Goal: Task Accomplishment & Management: Manage account settings

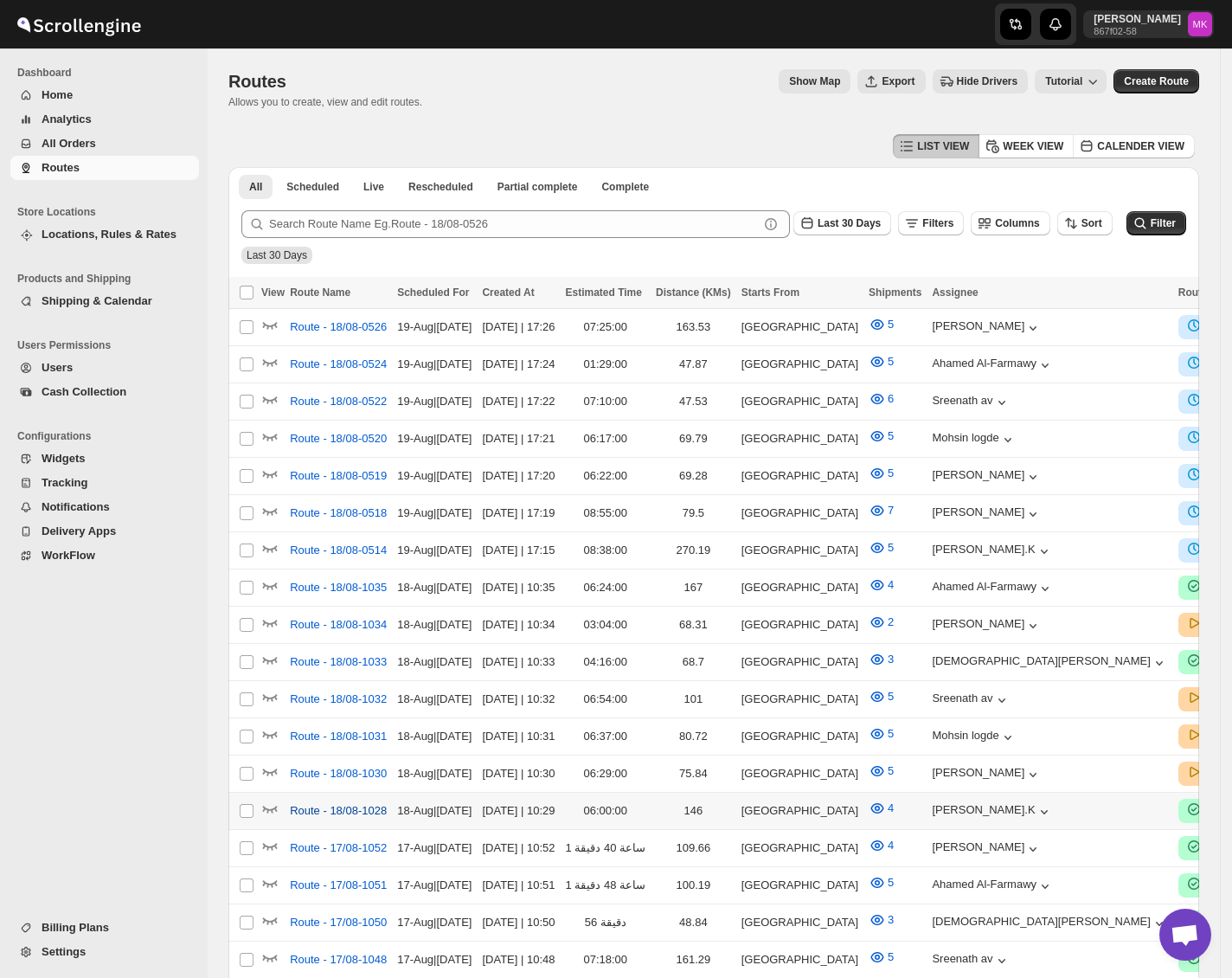
click at [329, 802] on span "Route - 18/08-1028" at bounding box center [338, 811] width 97 height 17
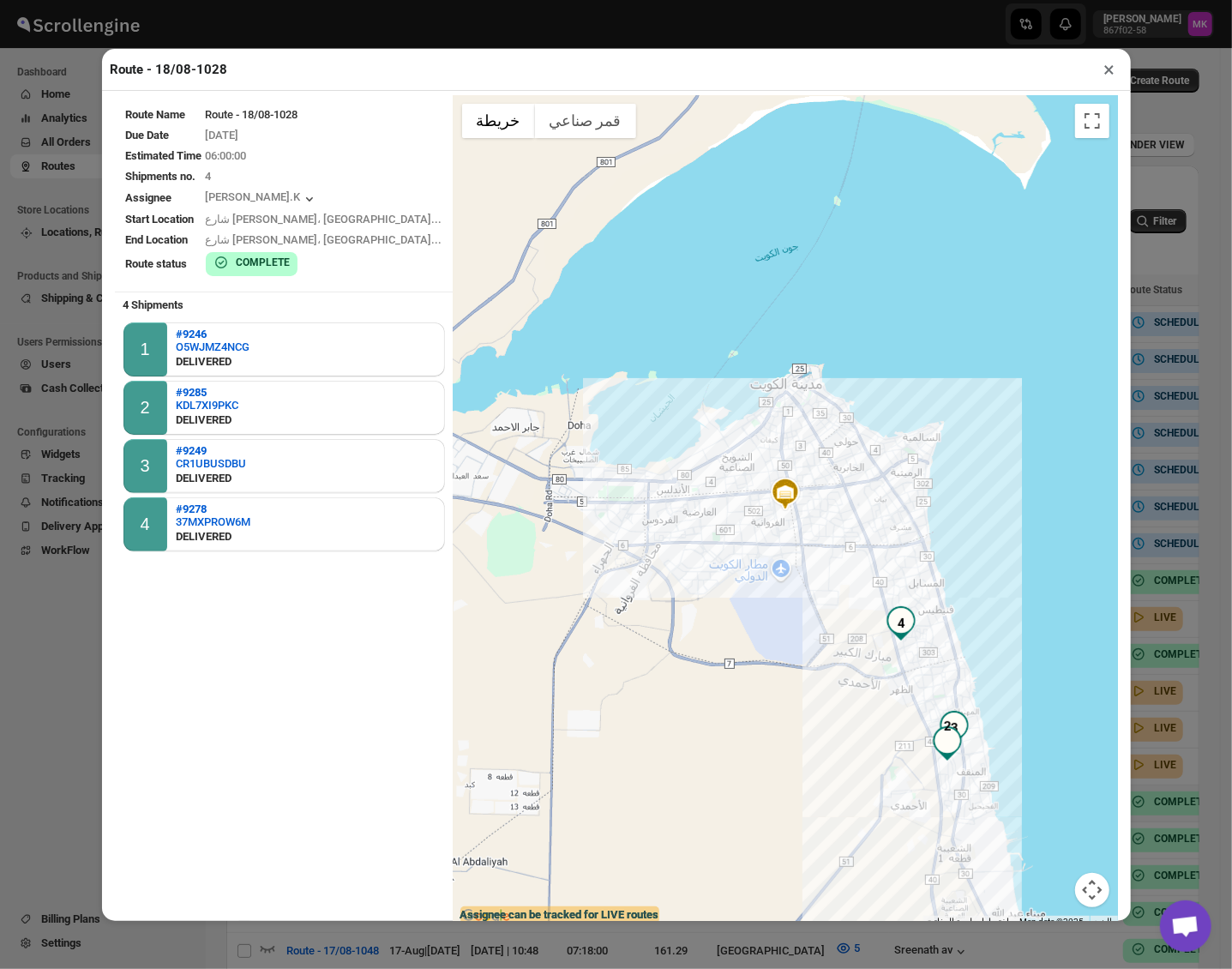
click at [1109, 70] on button "×" at bounding box center [1110, 70] width 25 height 24
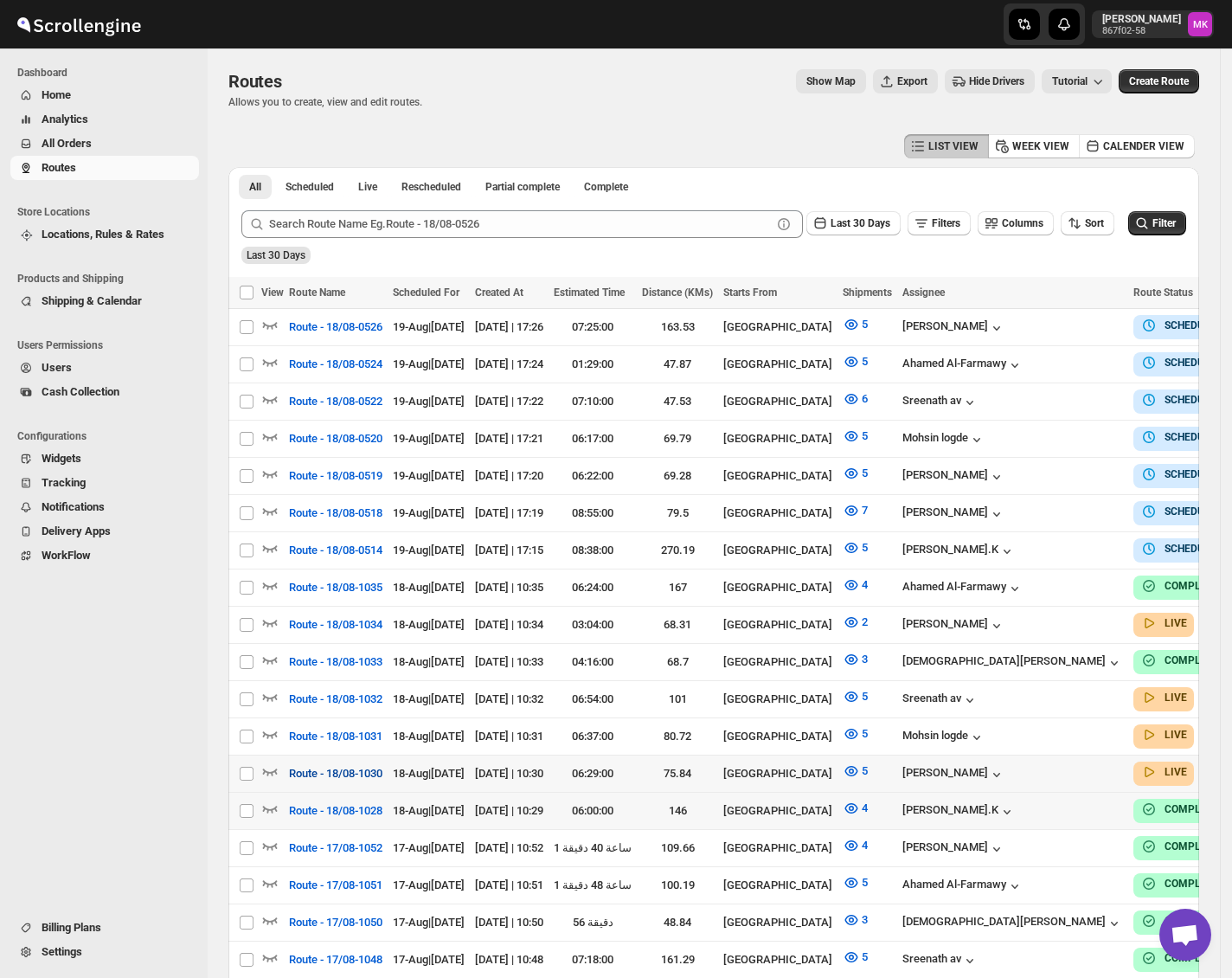
click at [318, 765] on span "Route - 18/08-1030" at bounding box center [336, 773] width 94 height 17
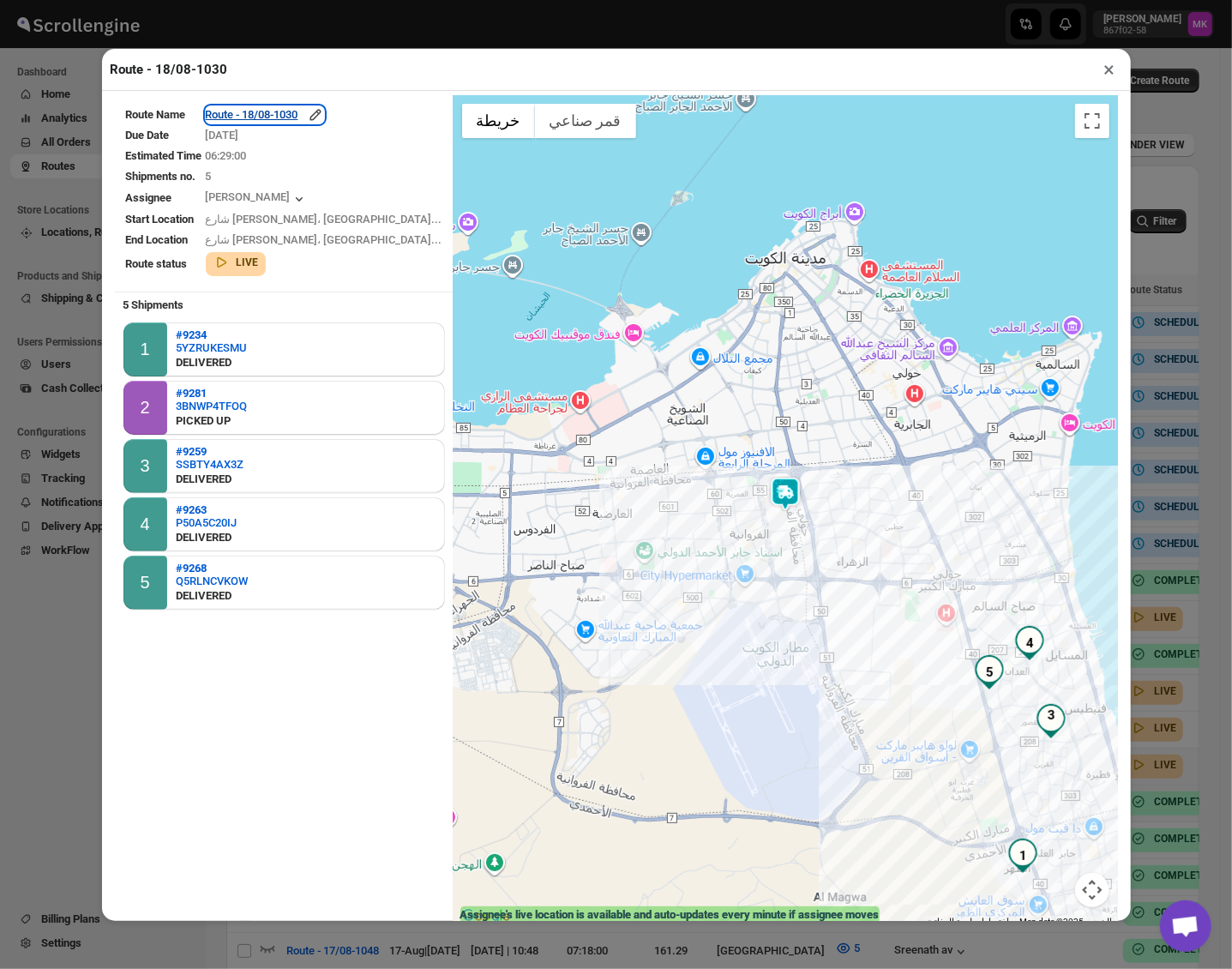
click at [290, 116] on div "Route - 18/08-1030" at bounding box center [264, 114] width 118 height 17
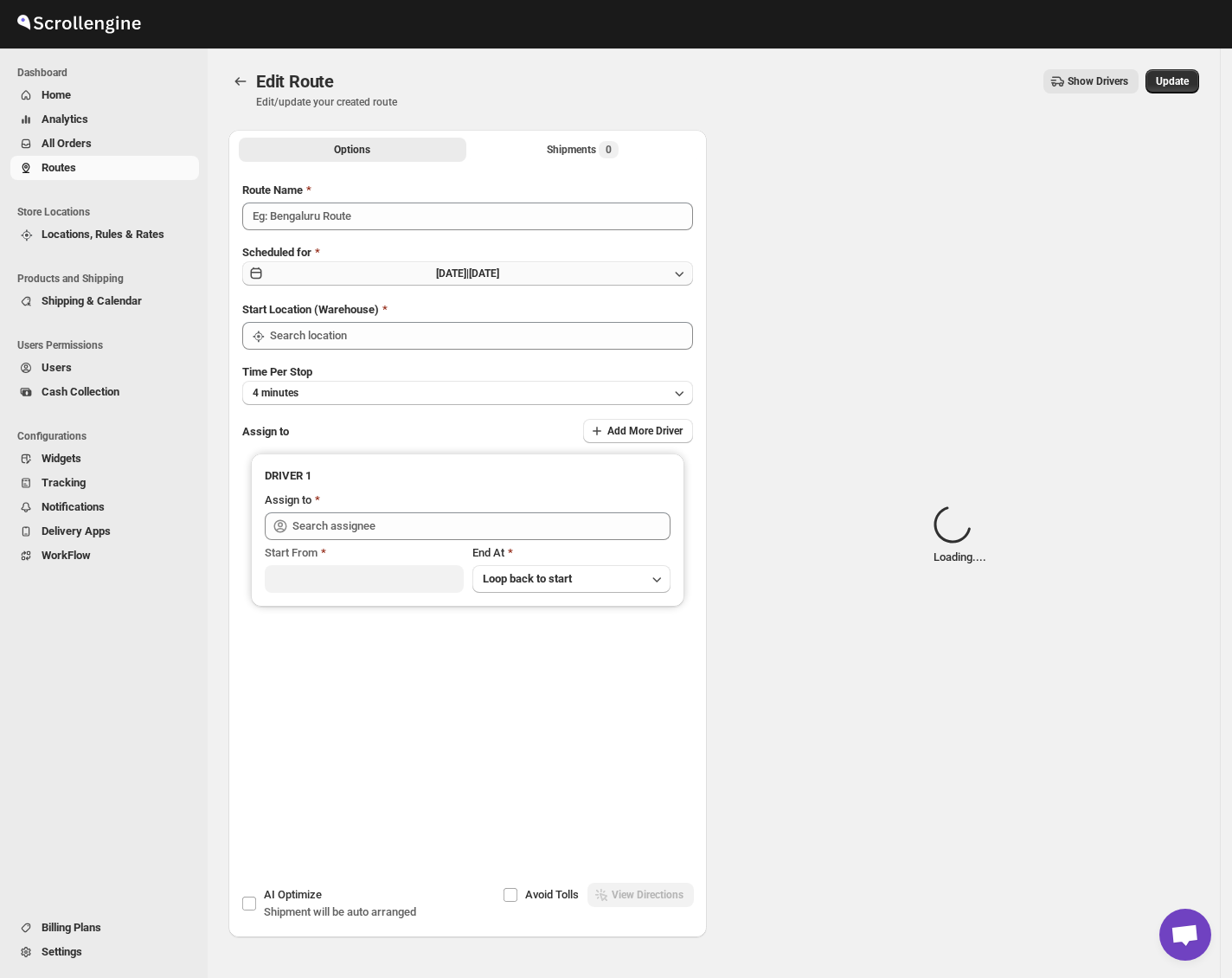
type input "Route - 18/08-1030"
type input "[GEOGRAPHIC_DATA]"
type input "Shaibaz Karbari (shaibazkarbari364@gmail.com)"
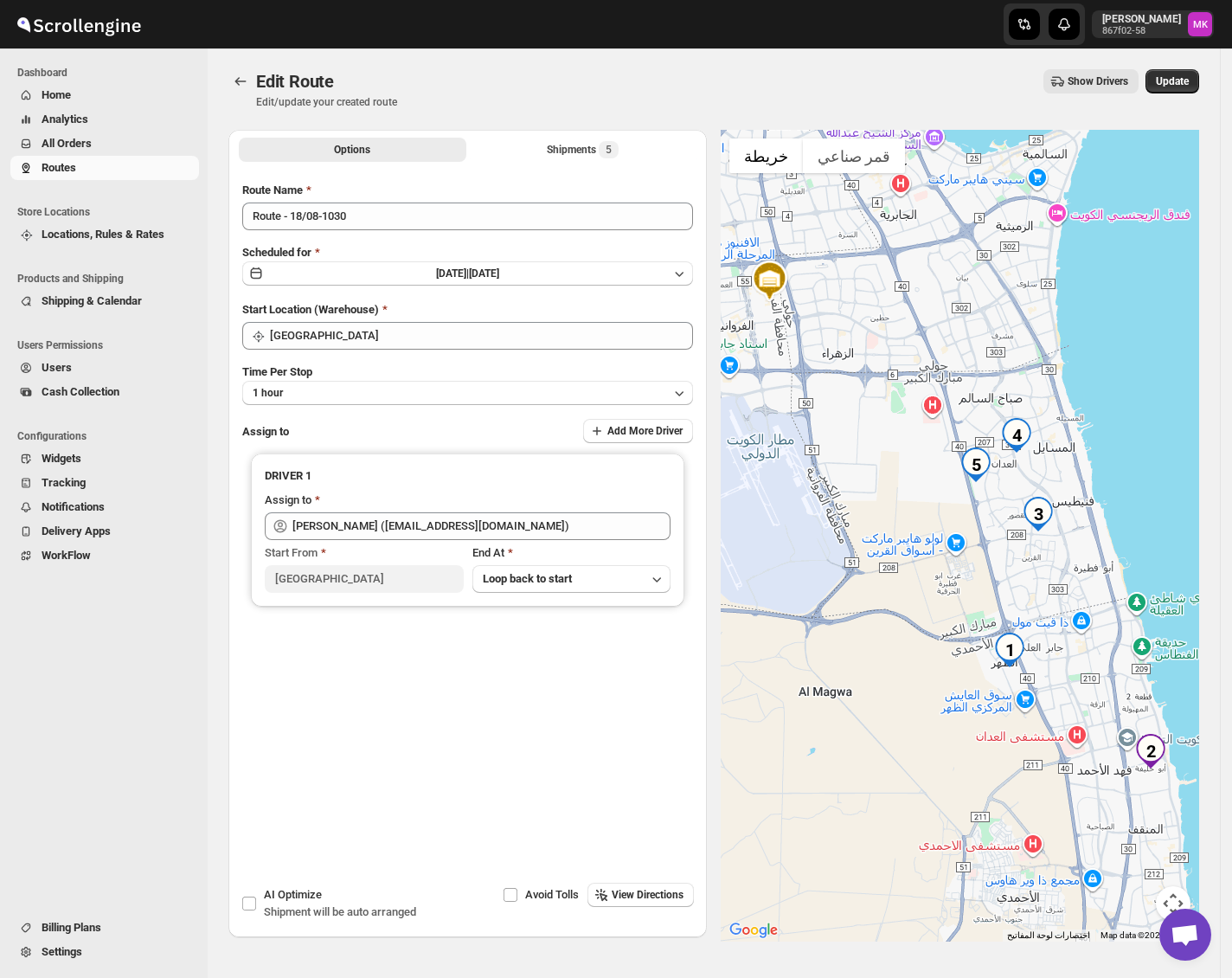
click at [597, 131] on div "Options Shipments 5 More views Options Shipments 5 More views" at bounding box center [468, 148] width 479 height 38
click at [594, 135] on div "Options Shipments 5 More views Options Shipments 5 More views" at bounding box center [468, 148] width 479 height 38
click at [588, 147] on div "Shipments 5" at bounding box center [583, 149] width 72 height 17
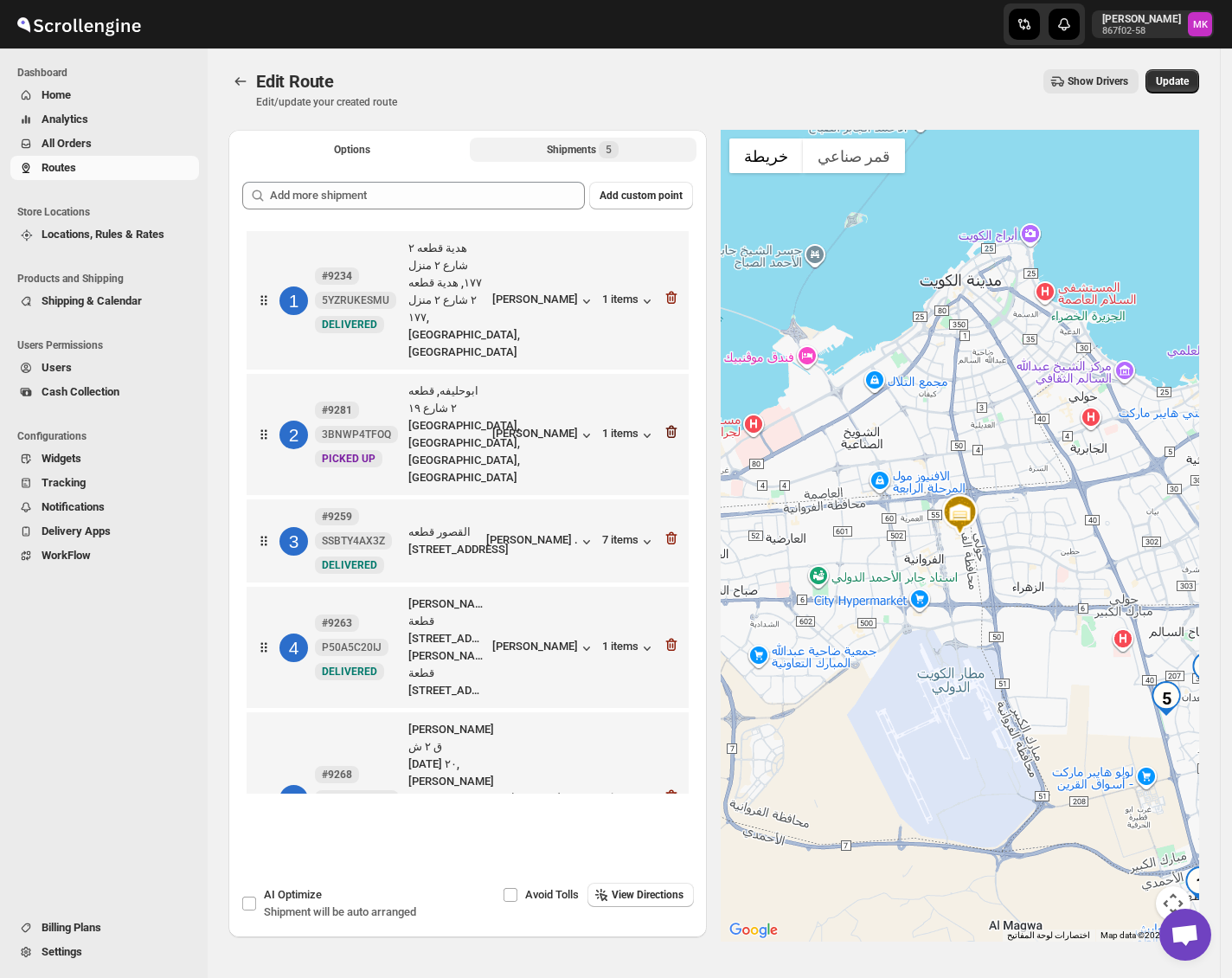
click at [677, 426] on icon "button" at bounding box center [672, 433] width 11 height 13
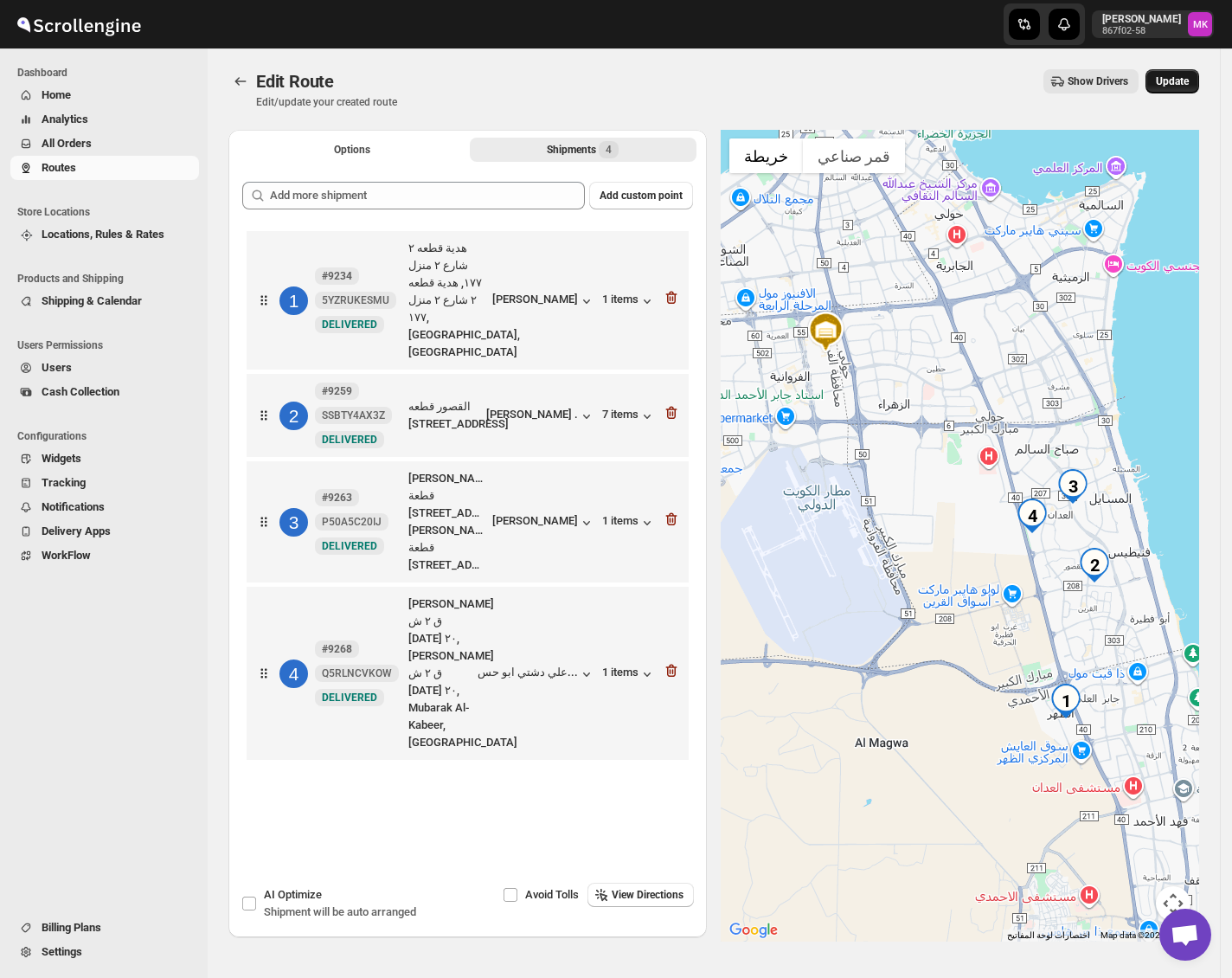
click at [1182, 84] on span "Update" at bounding box center [1172, 81] width 33 height 14
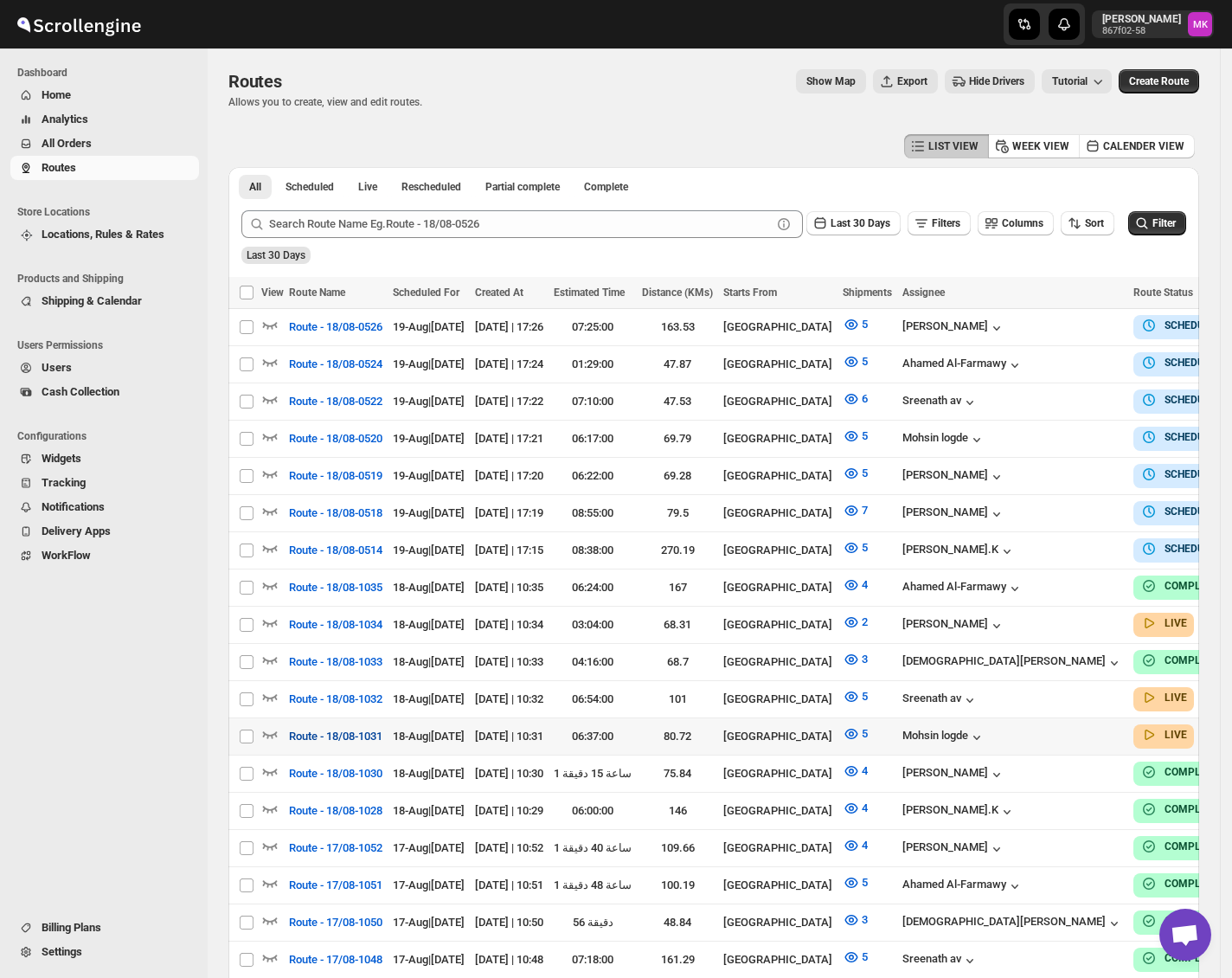
click at [342, 728] on span "Route - 18/08-1031" at bounding box center [336, 737] width 94 height 17
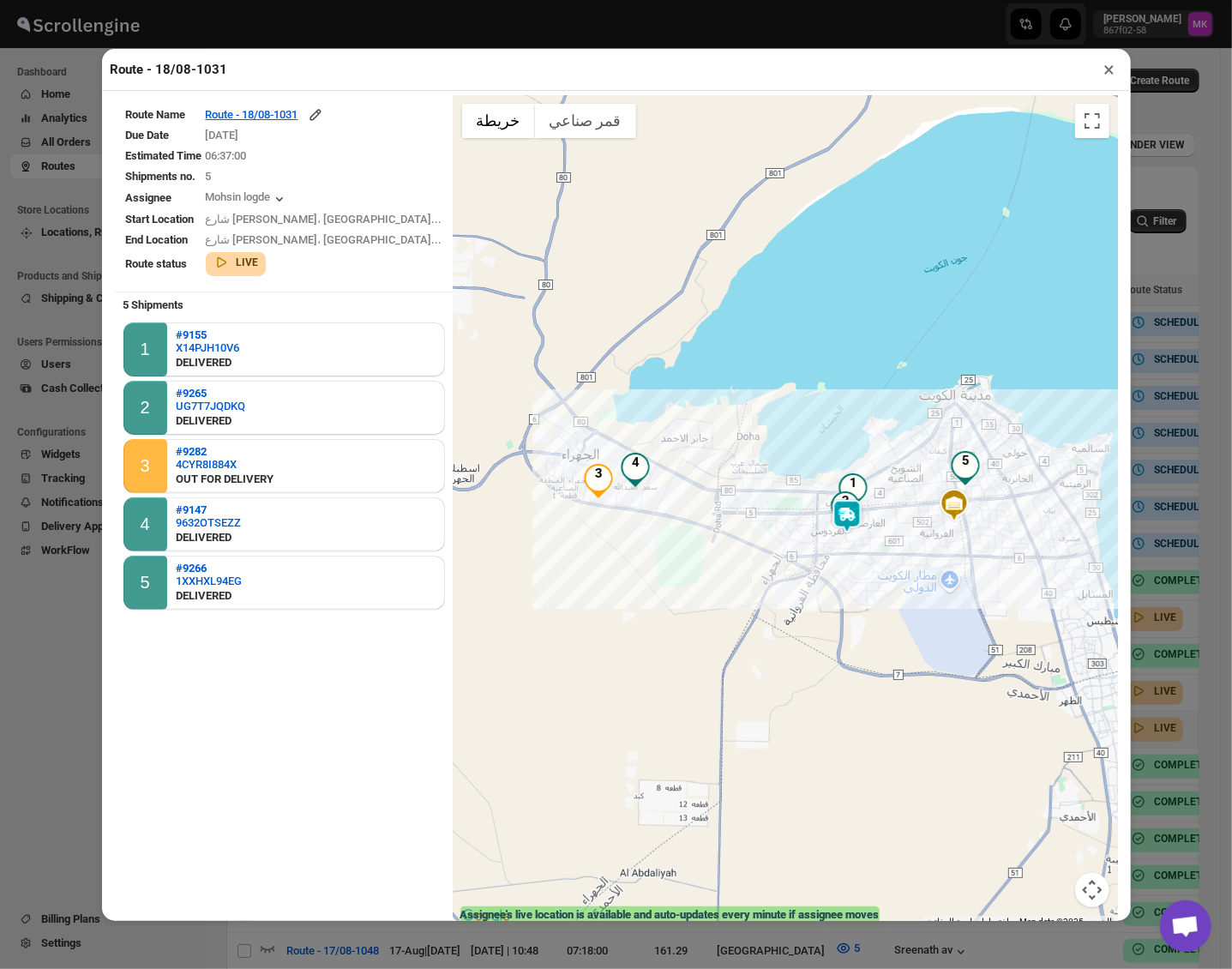
click at [1112, 73] on button "×" at bounding box center [1110, 70] width 25 height 24
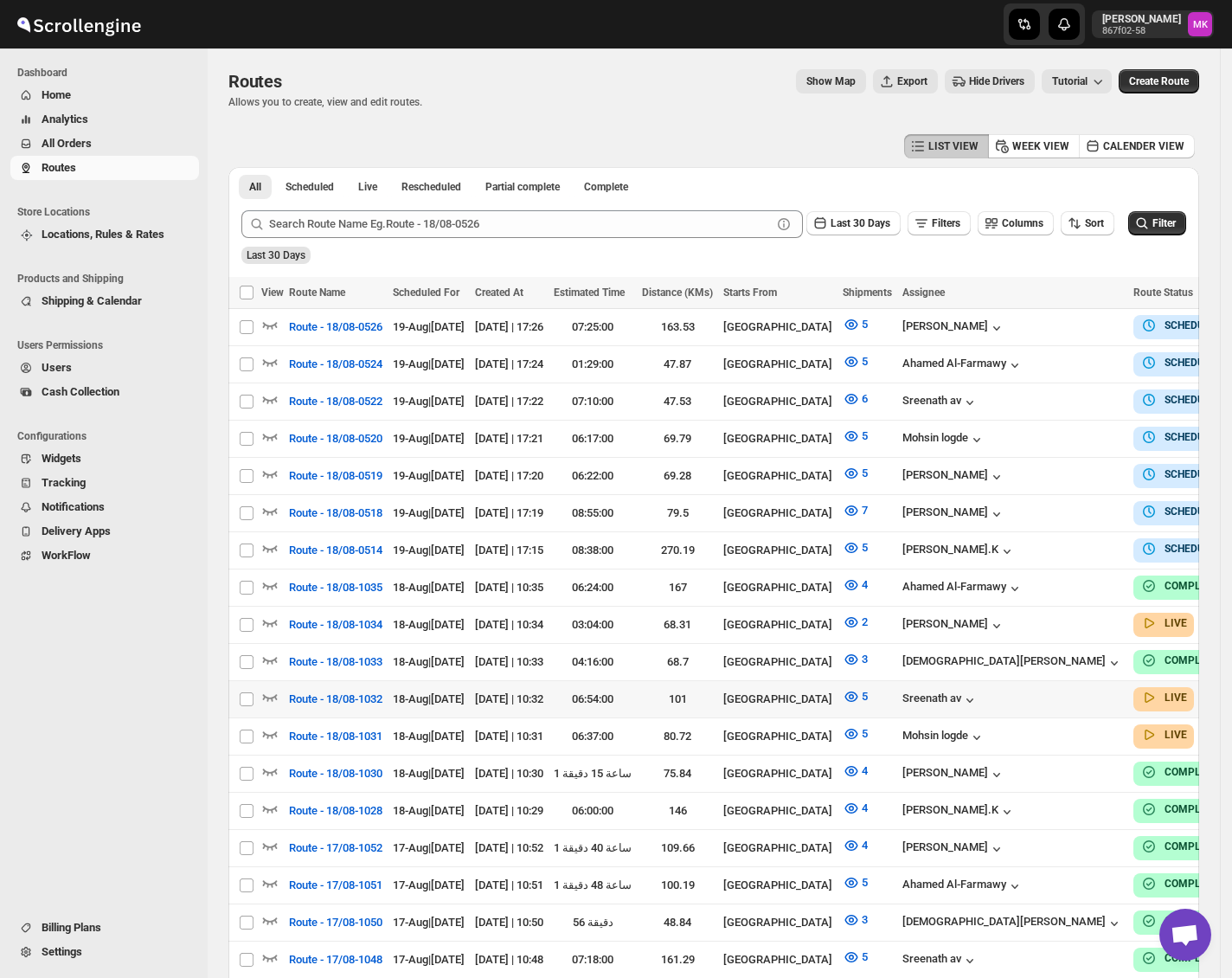
click at [275, 681] on td at bounding box center [273, 700] width 23 height 38
checkbox input "true"
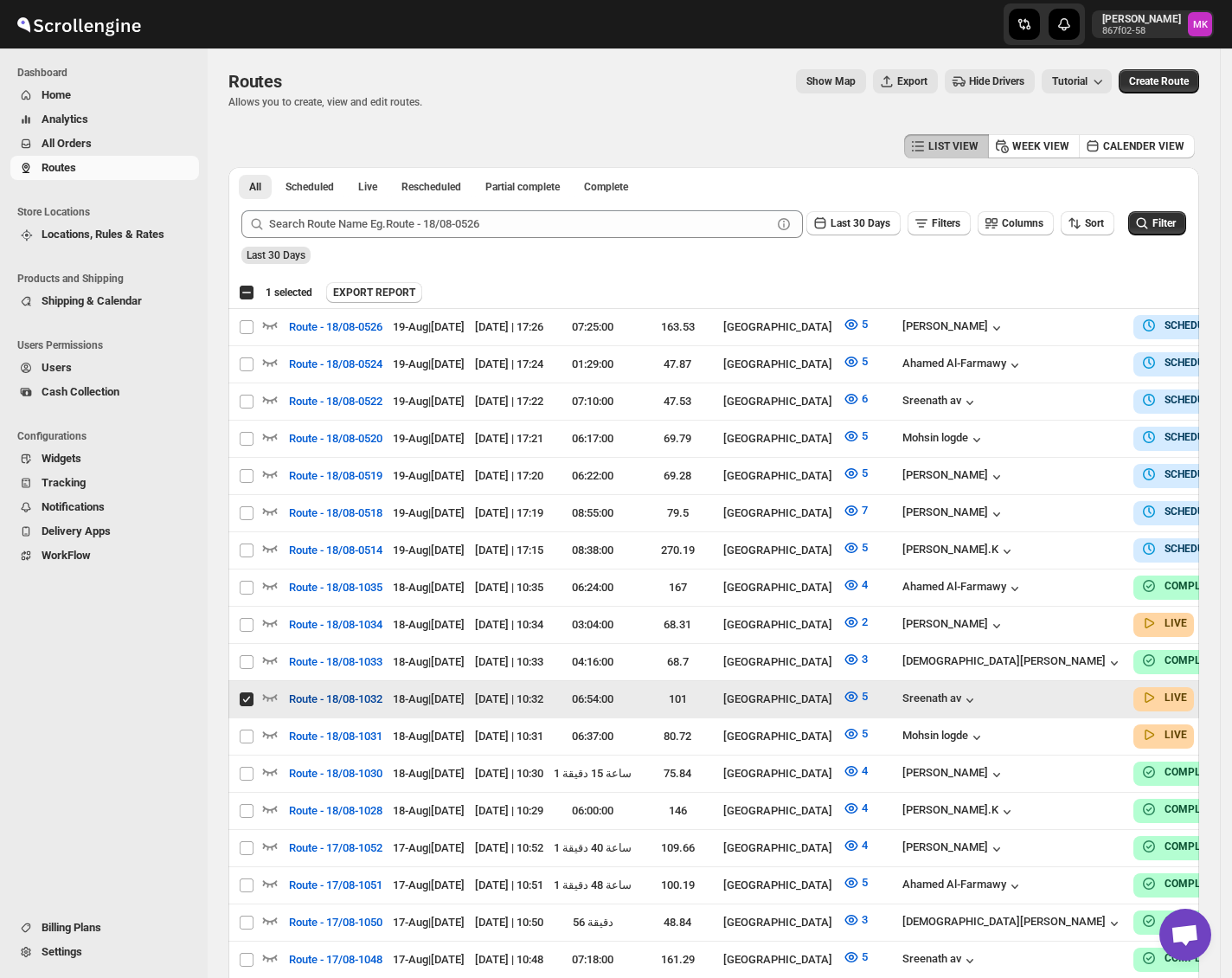
click at [308, 691] on span "Route - 18/08-1032" at bounding box center [336, 699] width 94 height 17
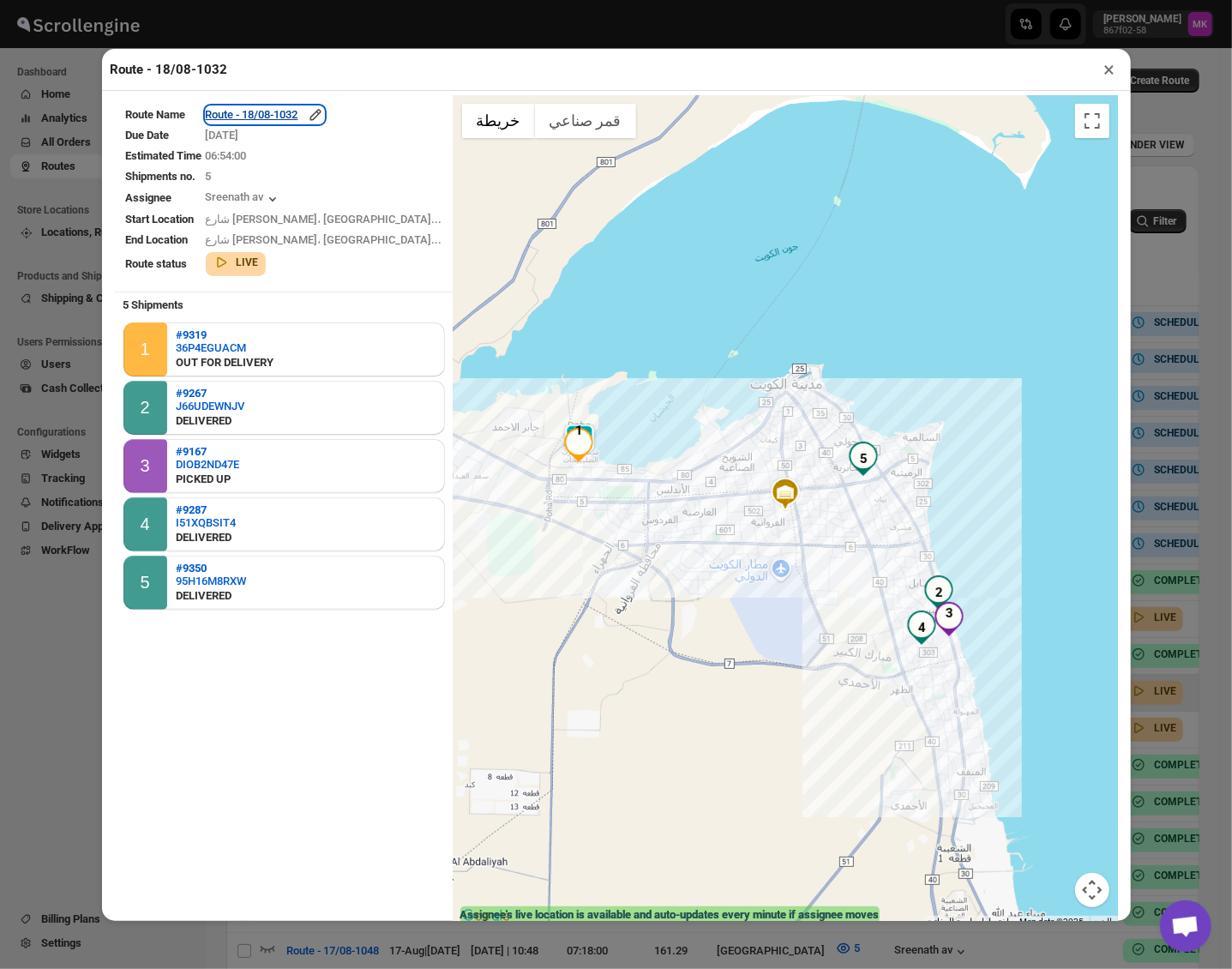
click at [298, 117] on div "Route - 18/08-1032" at bounding box center [264, 114] width 118 height 17
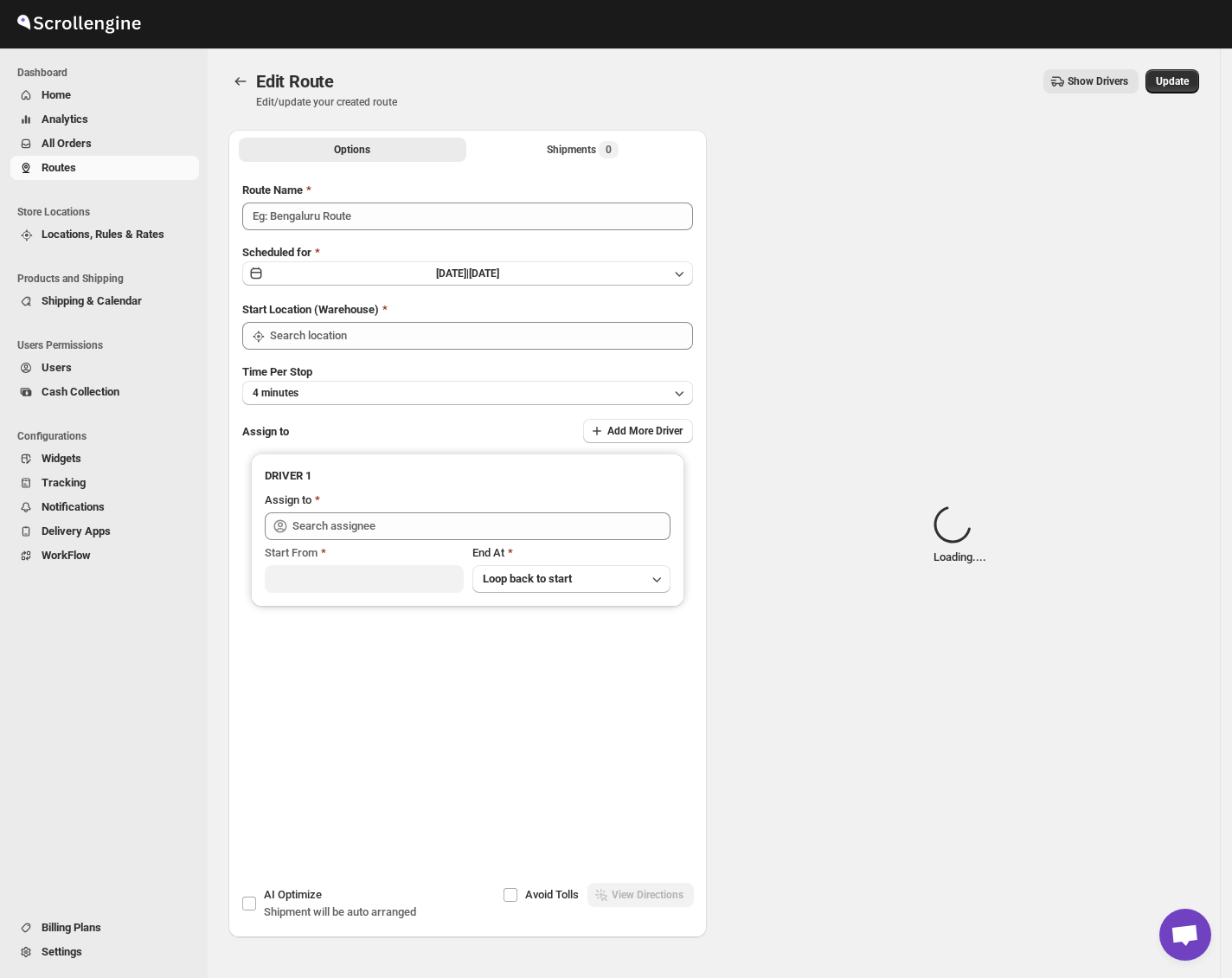
type input "Route - 18/08-1032"
click at [519, 171] on div "Submit Route Name Route - 18/08-1032 Scheduled for Mon Aug 18 2025 | Today Star…" at bounding box center [468, 471] width 479 height 607
type input "[GEOGRAPHIC_DATA]"
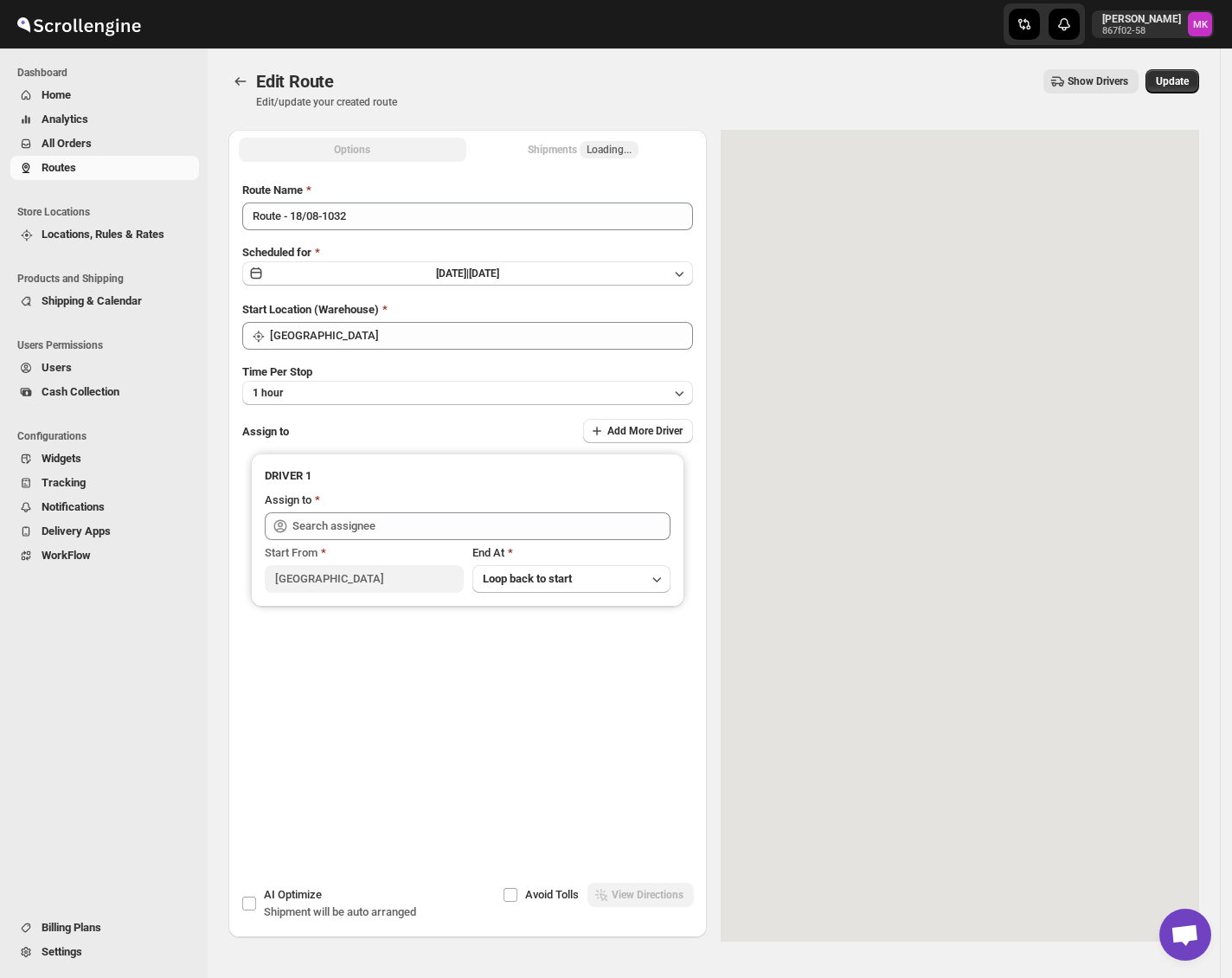
type input "Sreenath av ([EMAIL_ADDRESS][DOMAIN_NAME])"
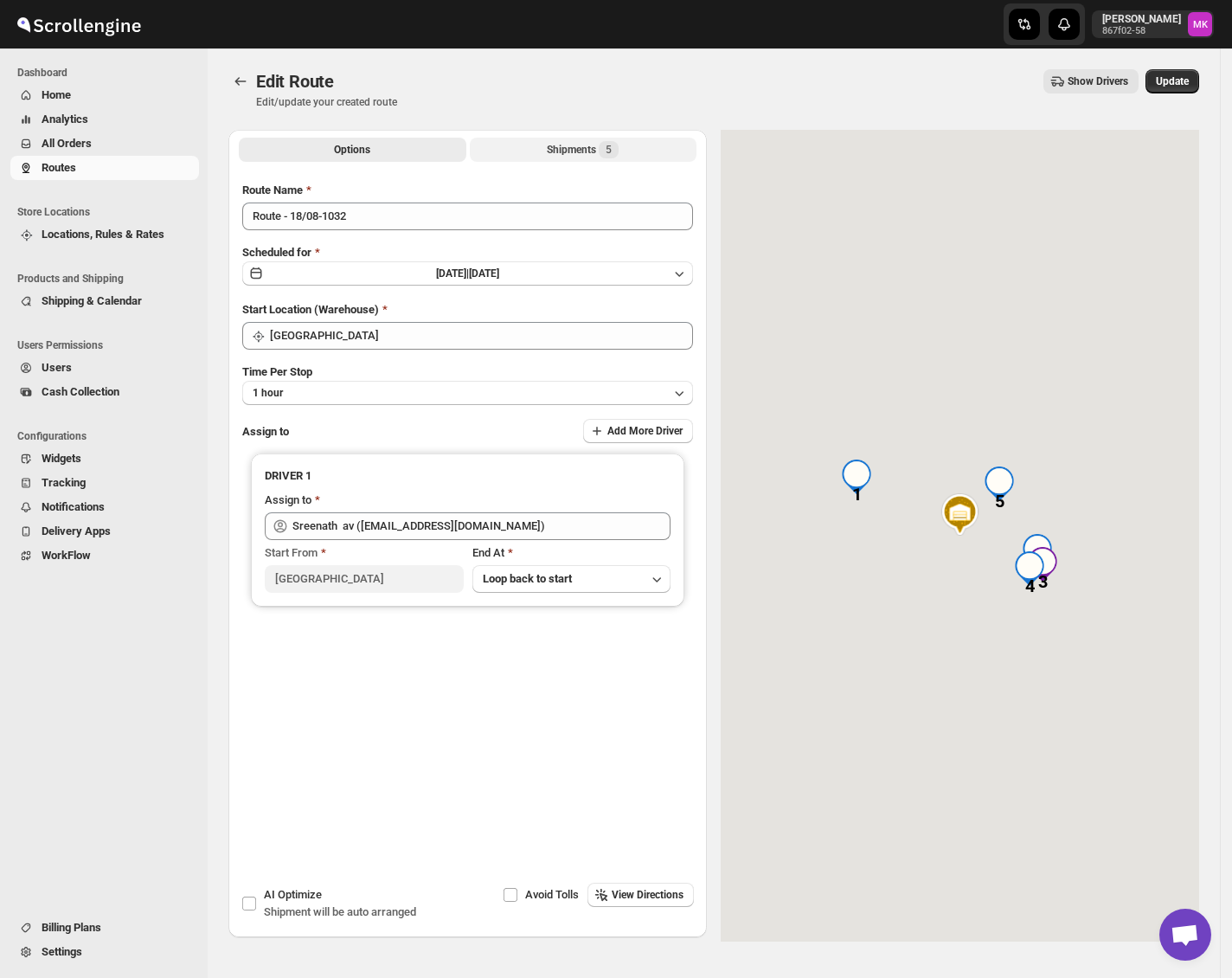
click at [526, 161] on div "Options Shipments 5 More views Options Shipments 5 More views" at bounding box center [468, 148] width 479 height 38
click at [552, 150] on div "Shipments 5" at bounding box center [583, 149] width 72 height 17
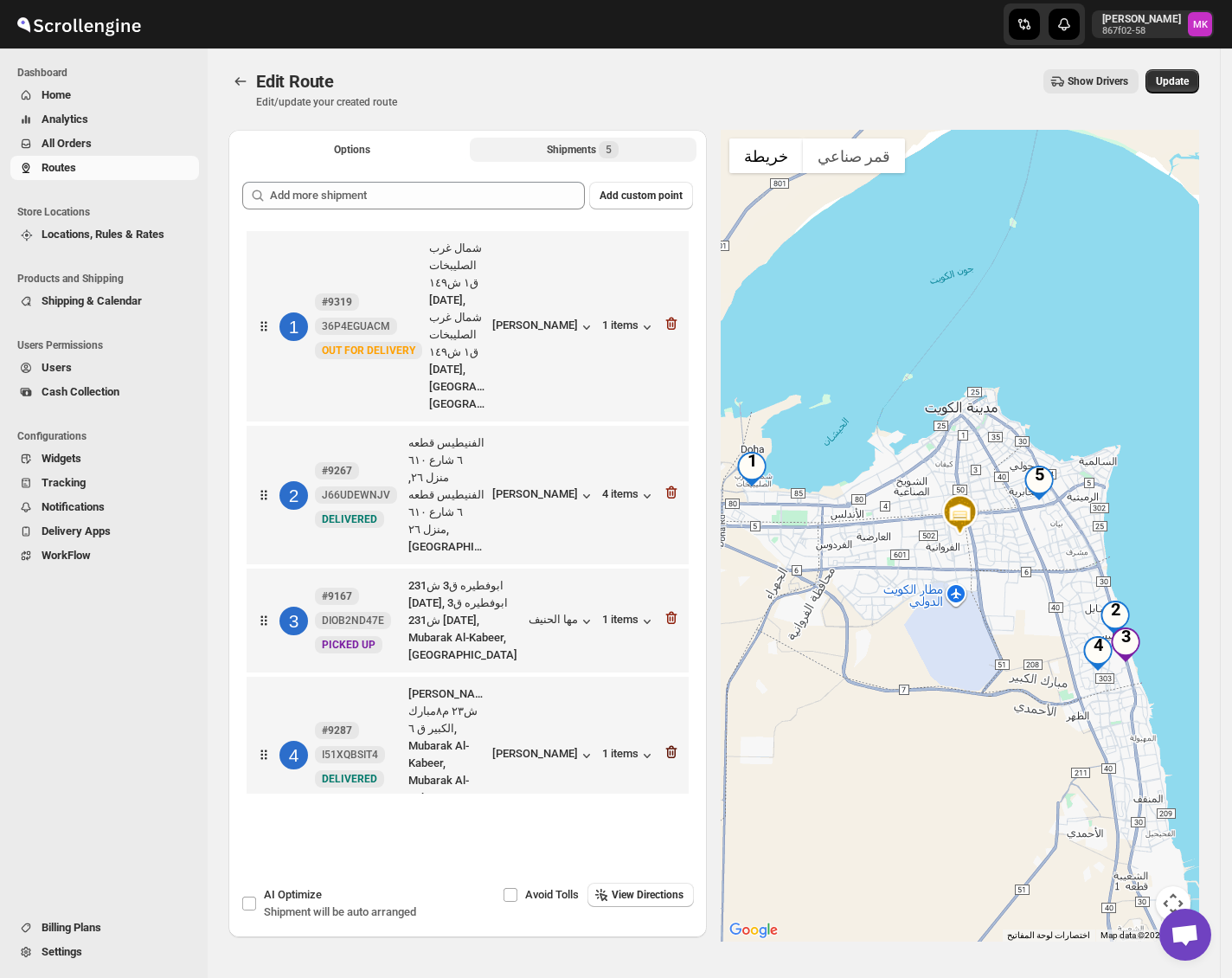
click at [677, 743] on icon "button" at bounding box center [672, 752] width 17 height 17
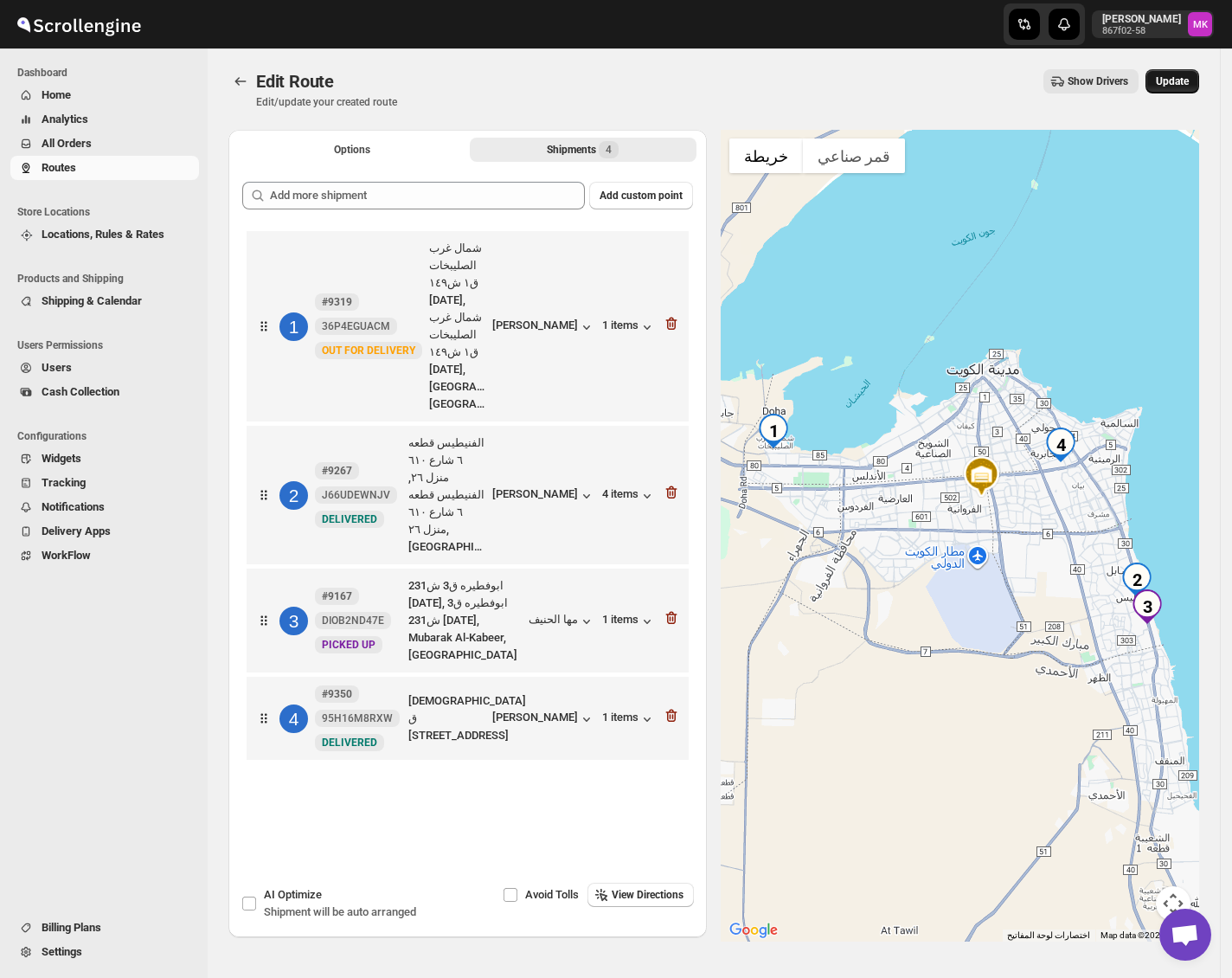
click at [1179, 84] on span "Update" at bounding box center [1172, 81] width 33 height 14
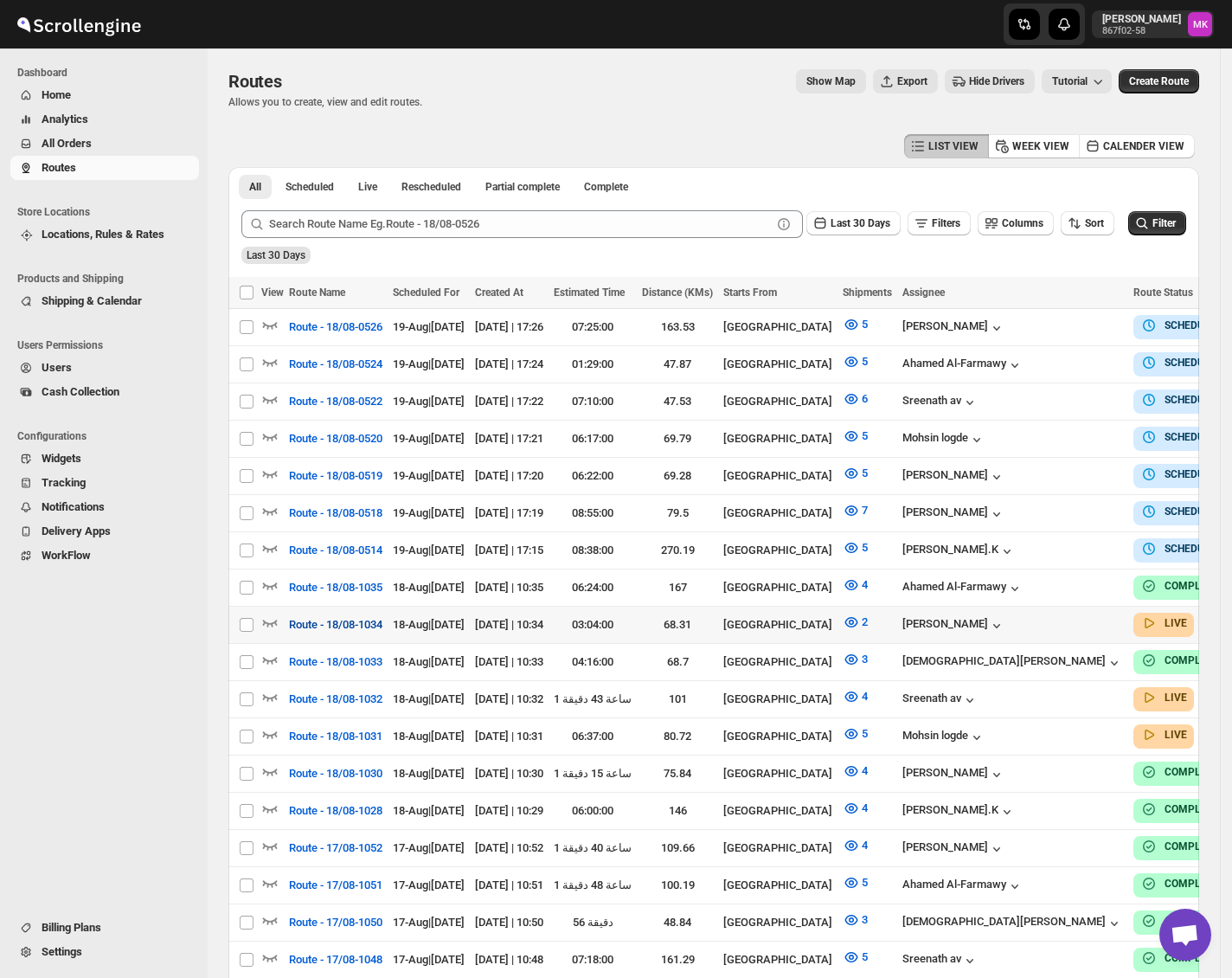
click at [374, 617] on span "Route - 18/08-1034" at bounding box center [336, 625] width 94 height 17
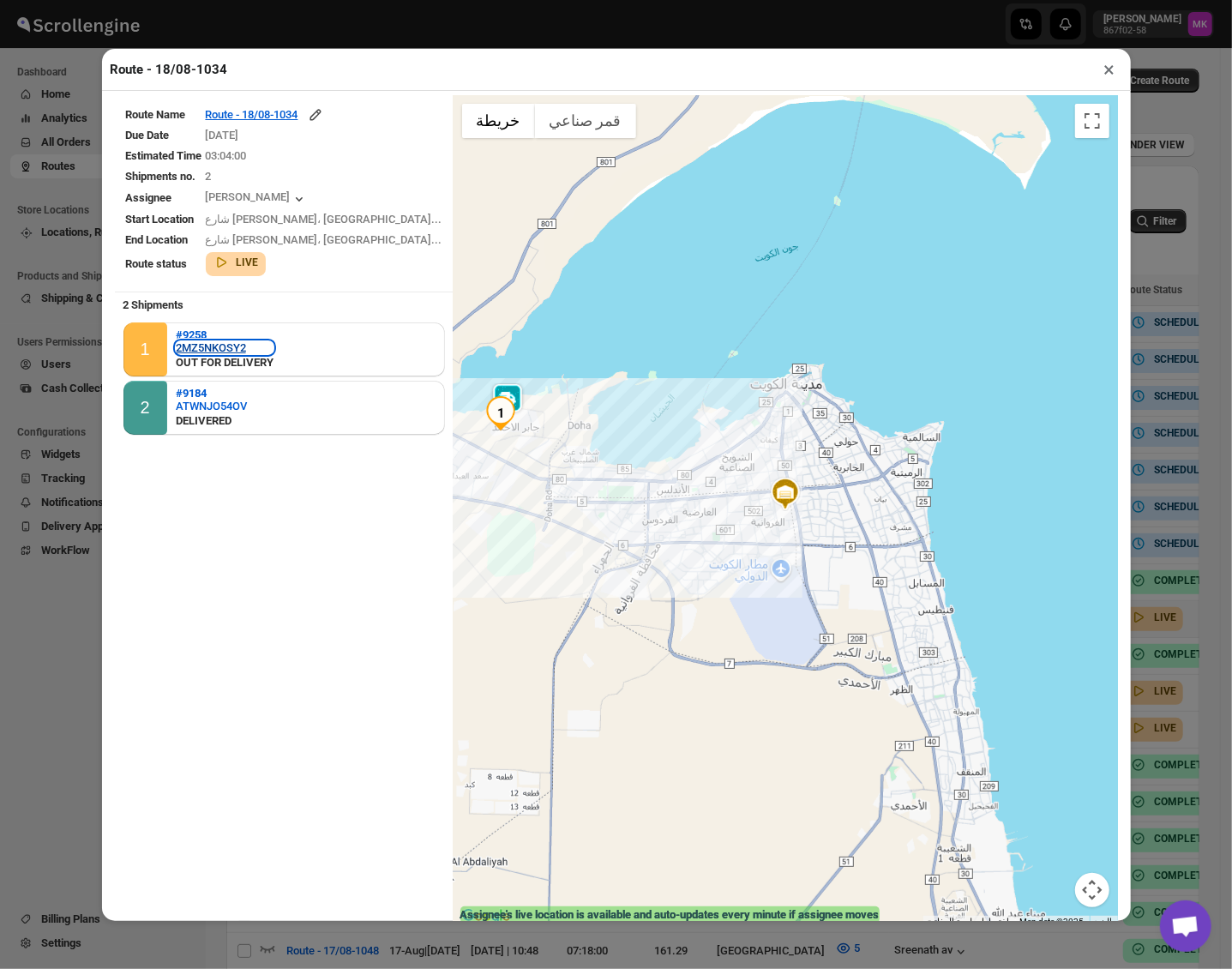
click at [224, 341] on div "2MZ5NKOSY2" at bounding box center [224, 348] width 98 height 13
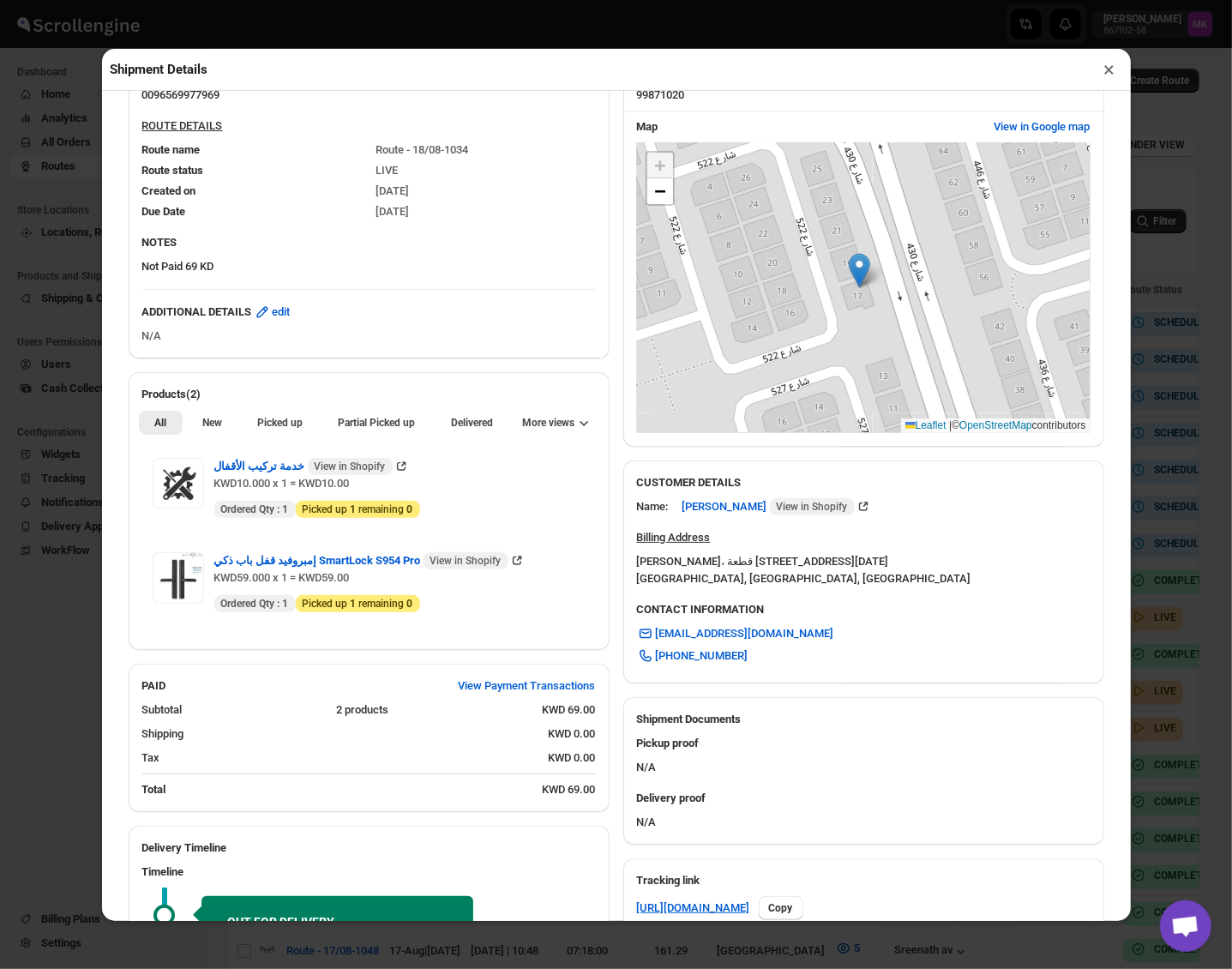
scroll to position [609, 0]
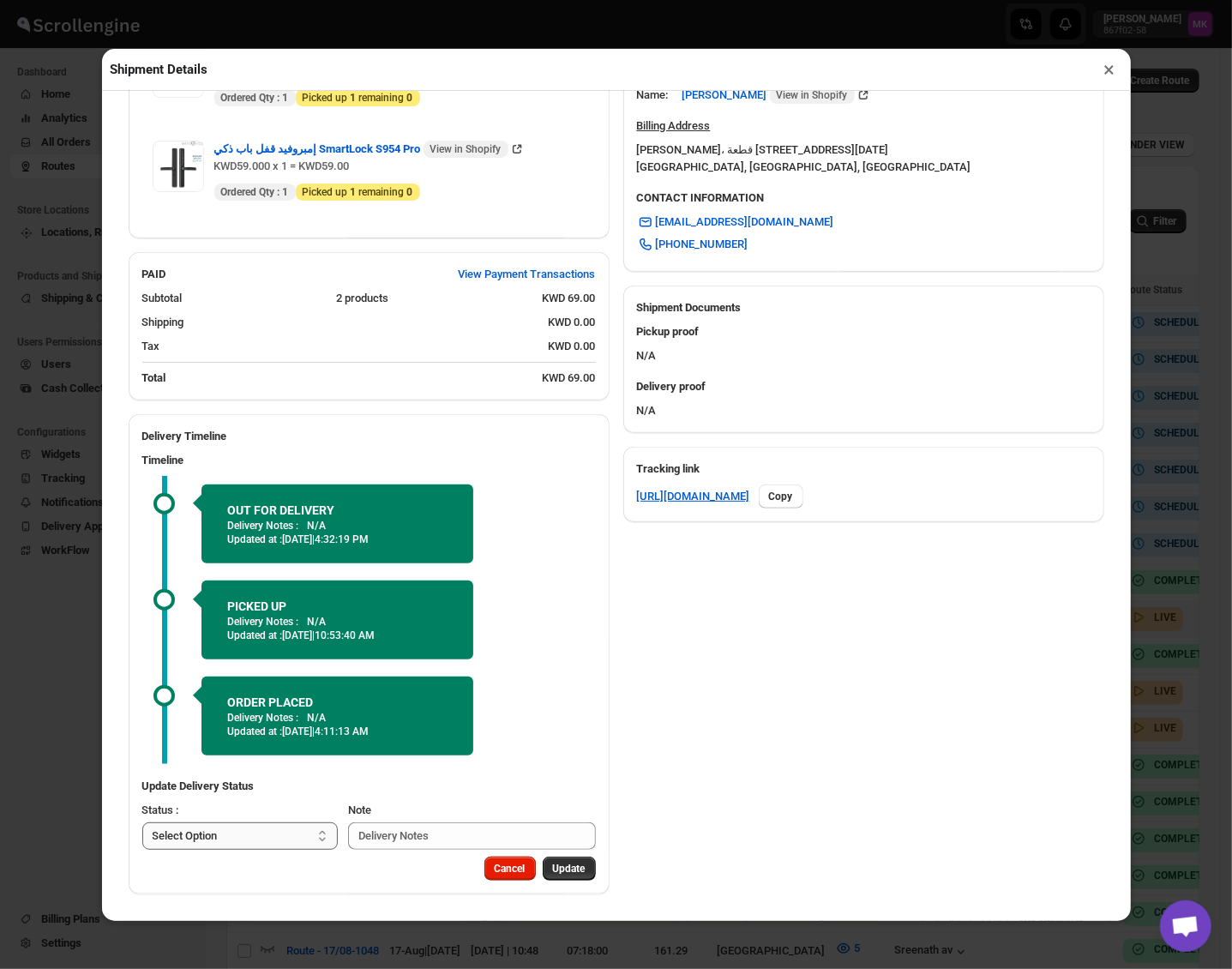
drag, startPoint x: 225, startPoint y: 827, endPoint x: 218, endPoint y: 834, distance: 9.9
click at [225, 827] on select "Select Option PICKED UP DELIVERED CANCELLED" at bounding box center [240, 837] width 196 height 28
select select "DELIVERED"
click at [142, 823] on select "Select Option PICKED UP DELIVERED CANCELLED" at bounding box center [240, 837] width 196 height 28
click at [529, 873] on span "Pick Products" at bounding box center [553, 869] width 64 height 14
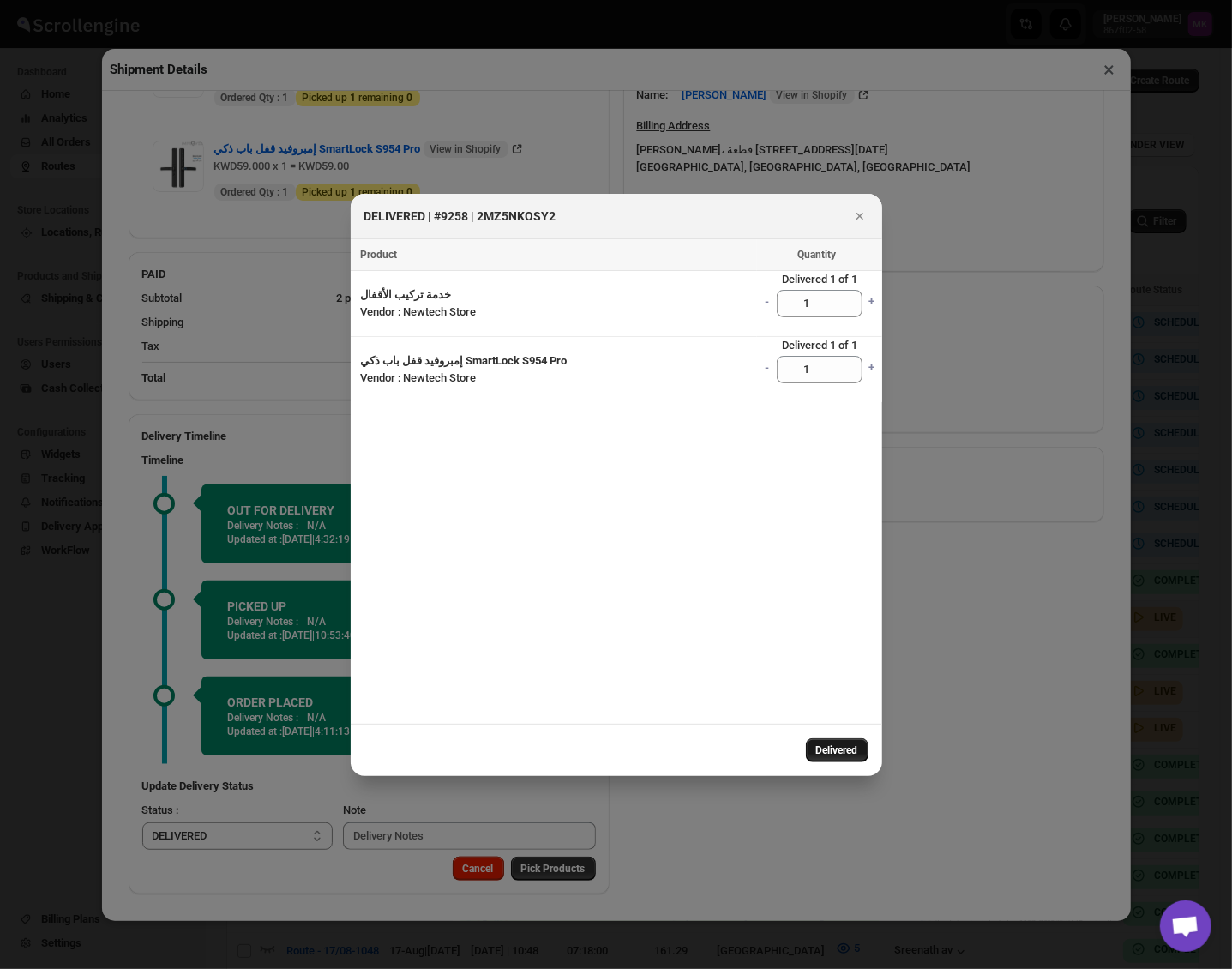
click at [848, 743] on button "Delivered" at bounding box center [837, 750] width 62 height 24
select select
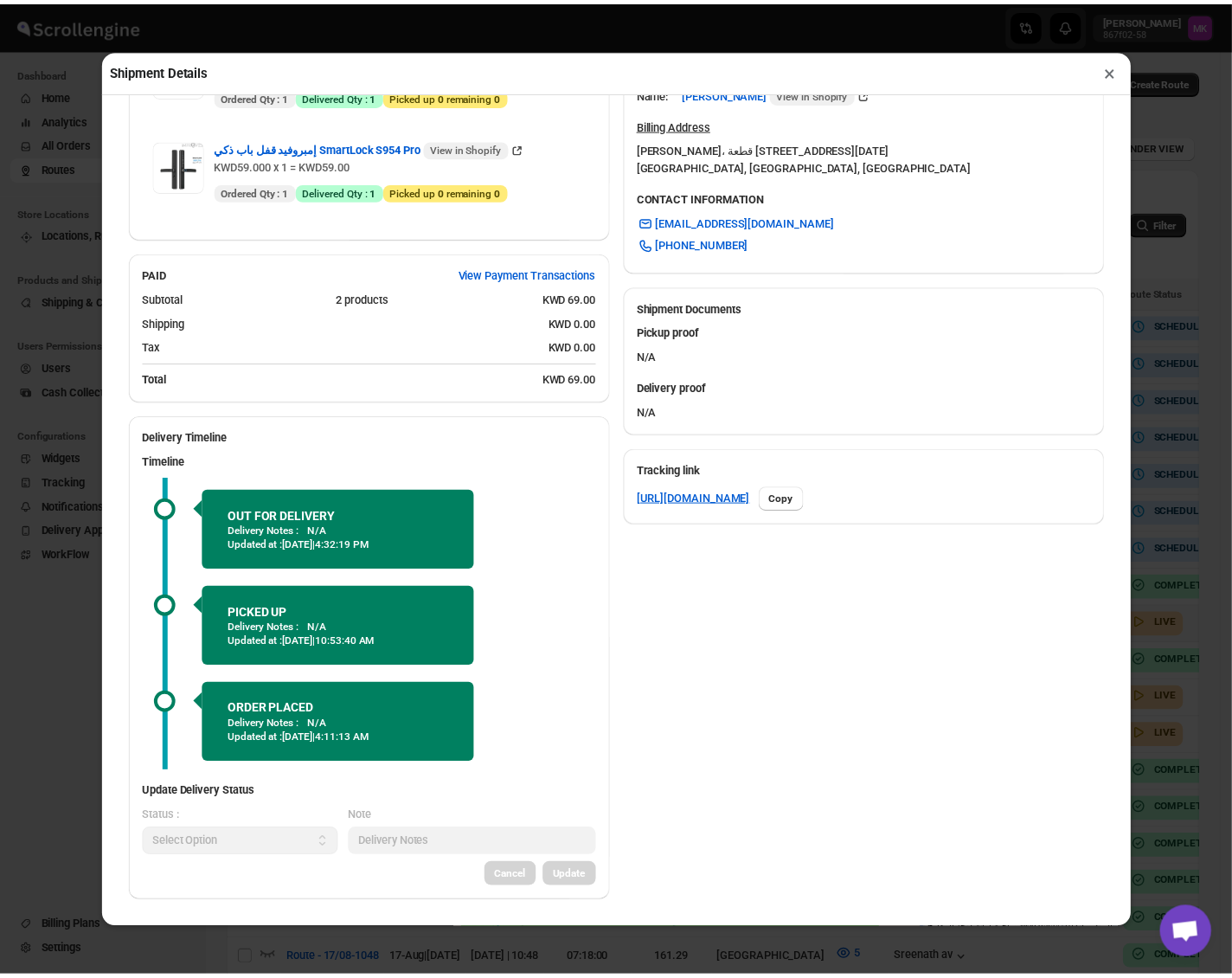
scroll to position [0, 0]
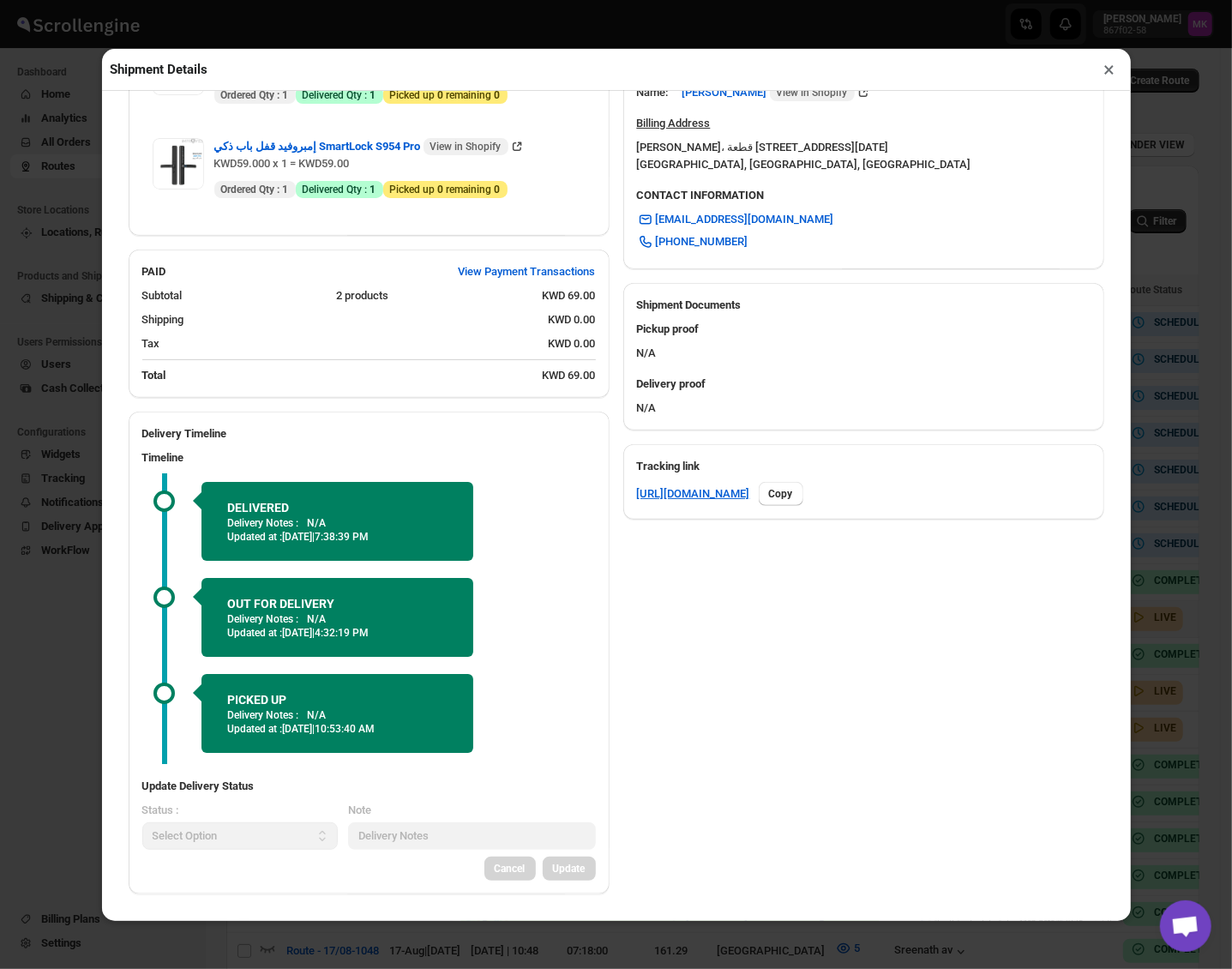
click at [709, 583] on div "SHIPPING FROM Kuwait City Kuwait City , , Kuwait , KW-FA , 85008 , Kuwait , 009…" at bounding box center [610, 232] width 989 height 1325
drag, startPoint x: 560, startPoint y: 537, endPoint x: 587, endPoint y: 508, distance: 39.6
click at [560, 537] on div "DELIVERED Delivery Notes : N/A Updated at : 8/18/2025 | 7:38:39 PM OUT FOR DELI…" at bounding box center [369, 665] width 454 height 384
click at [1108, 69] on button "×" at bounding box center [1110, 70] width 25 height 24
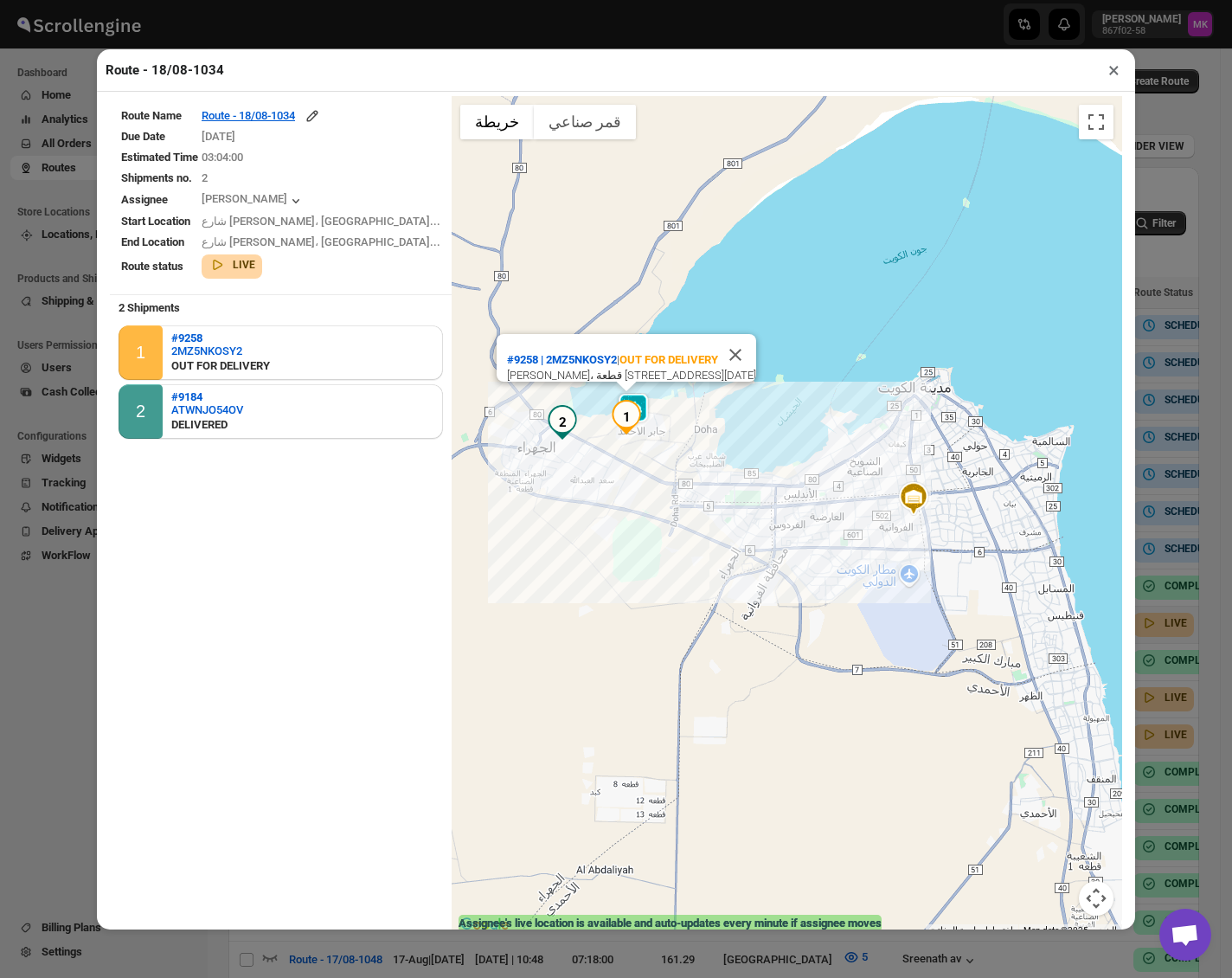
click at [1111, 82] on button "×" at bounding box center [1114, 70] width 25 height 24
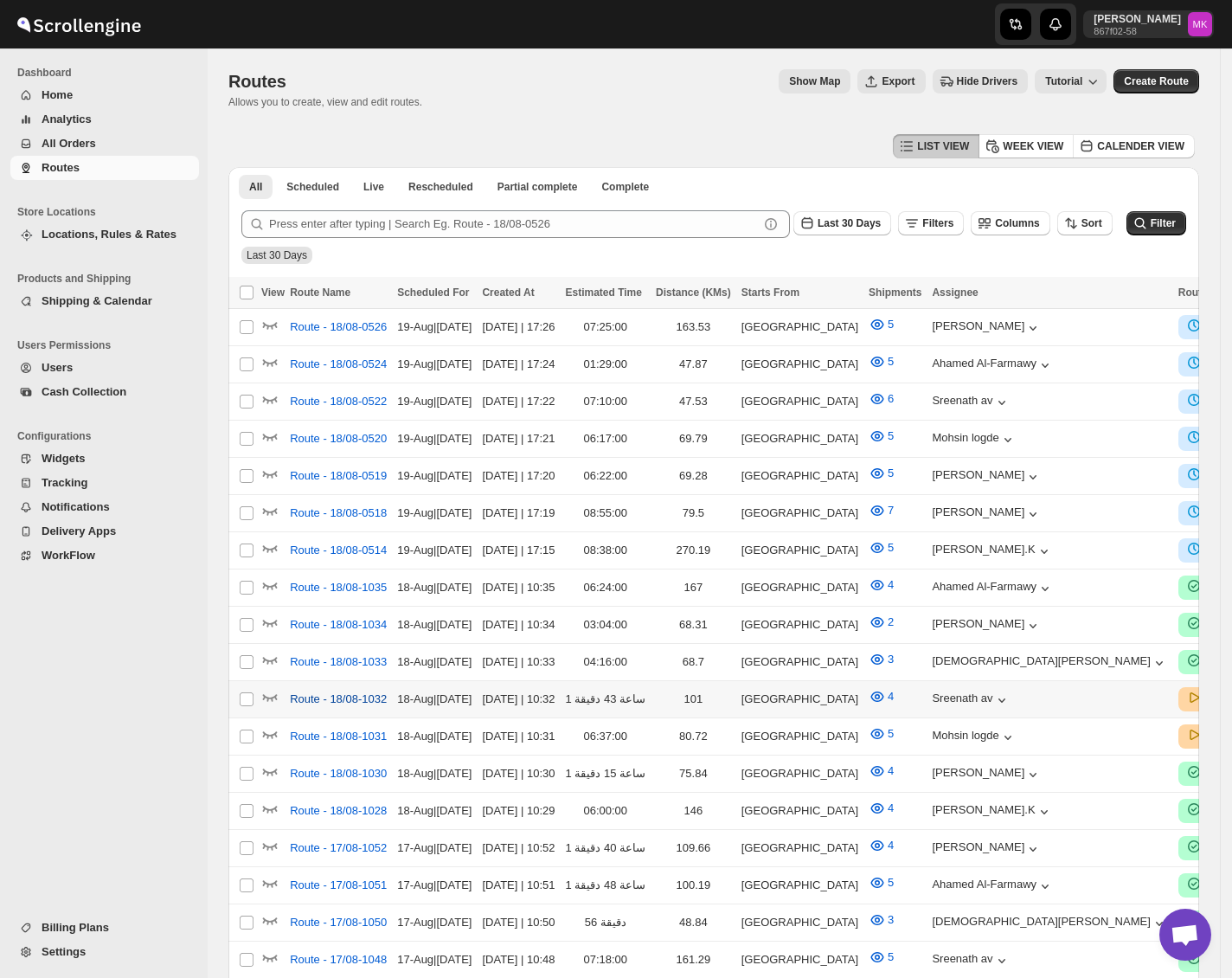
click at [357, 691] on span "Route - 18/08-1032" at bounding box center [338, 699] width 97 height 17
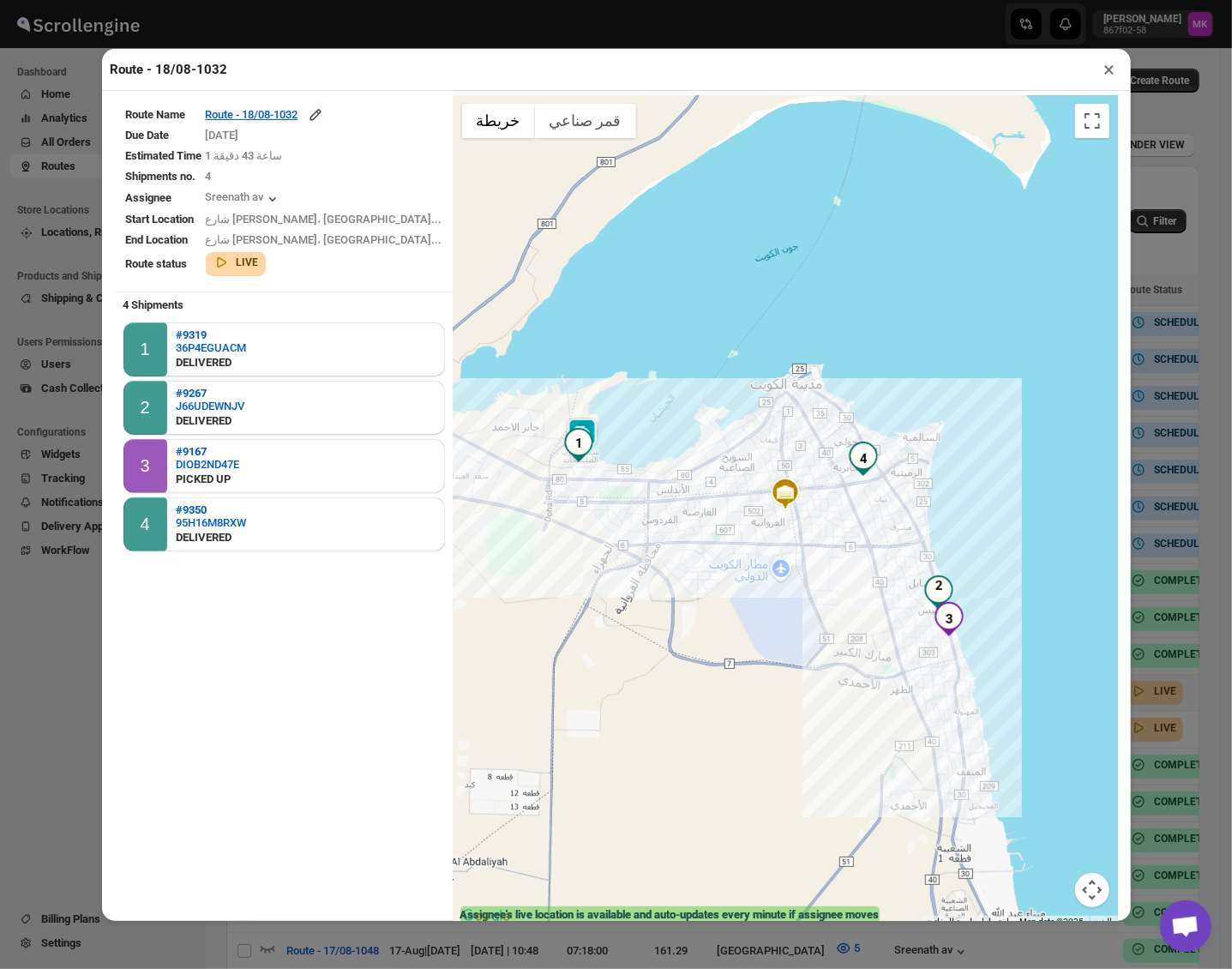
click at [298, 100] on table "Route Name Route - 18/08-1032 Due Date [DATE] Estimated Time 1 ساعة 43 دقيقة Sh…" at bounding box center [285, 192] width 338 height 193
click at [298, 103] on table "Route Name Route - 18/08-1032 Due Date [DATE] Estimated Time 1 ساعة 43 دقيقة Sh…" at bounding box center [285, 192] width 338 height 193
click at [295, 111] on div "Route - 18/08-1032" at bounding box center [264, 114] width 118 height 17
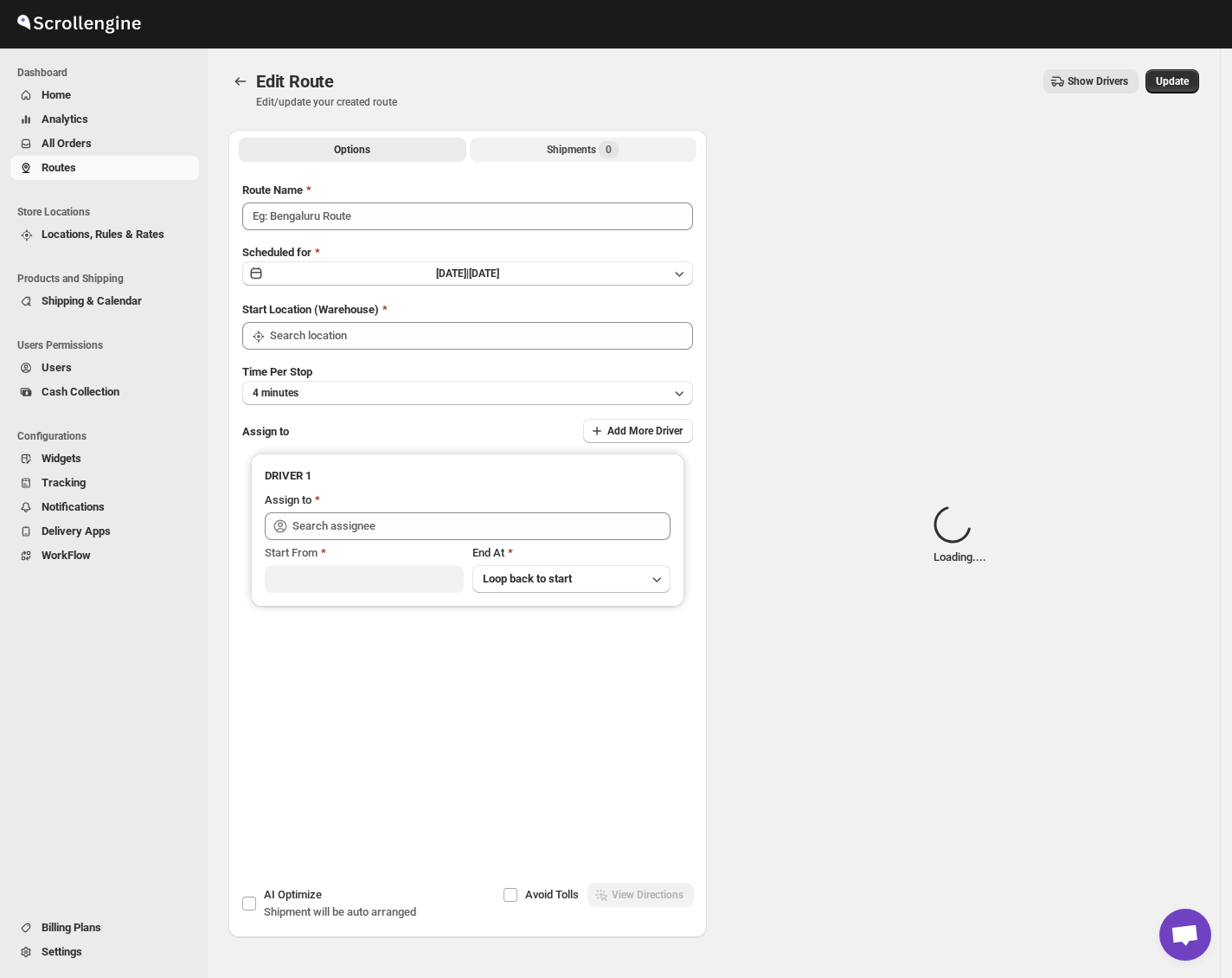
type input "Route - 18/08-1032"
click at [561, 160] on button "Shipments 0" at bounding box center [584, 150] width 228 height 24
type input "[GEOGRAPHIC_DATA]"
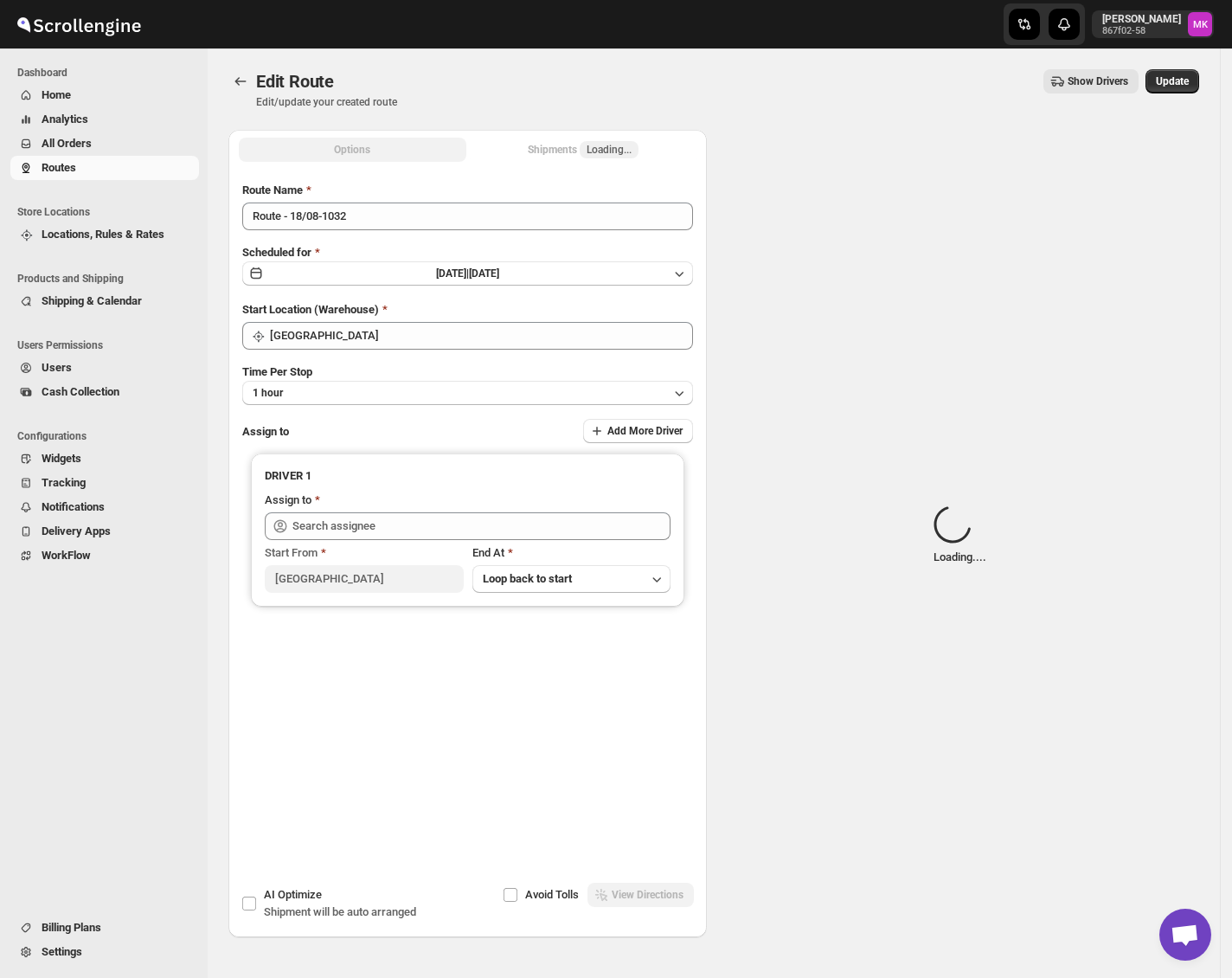
type input "Sreenath av ([EMAIL_ADDRESS][DOMAIN_NAME])"
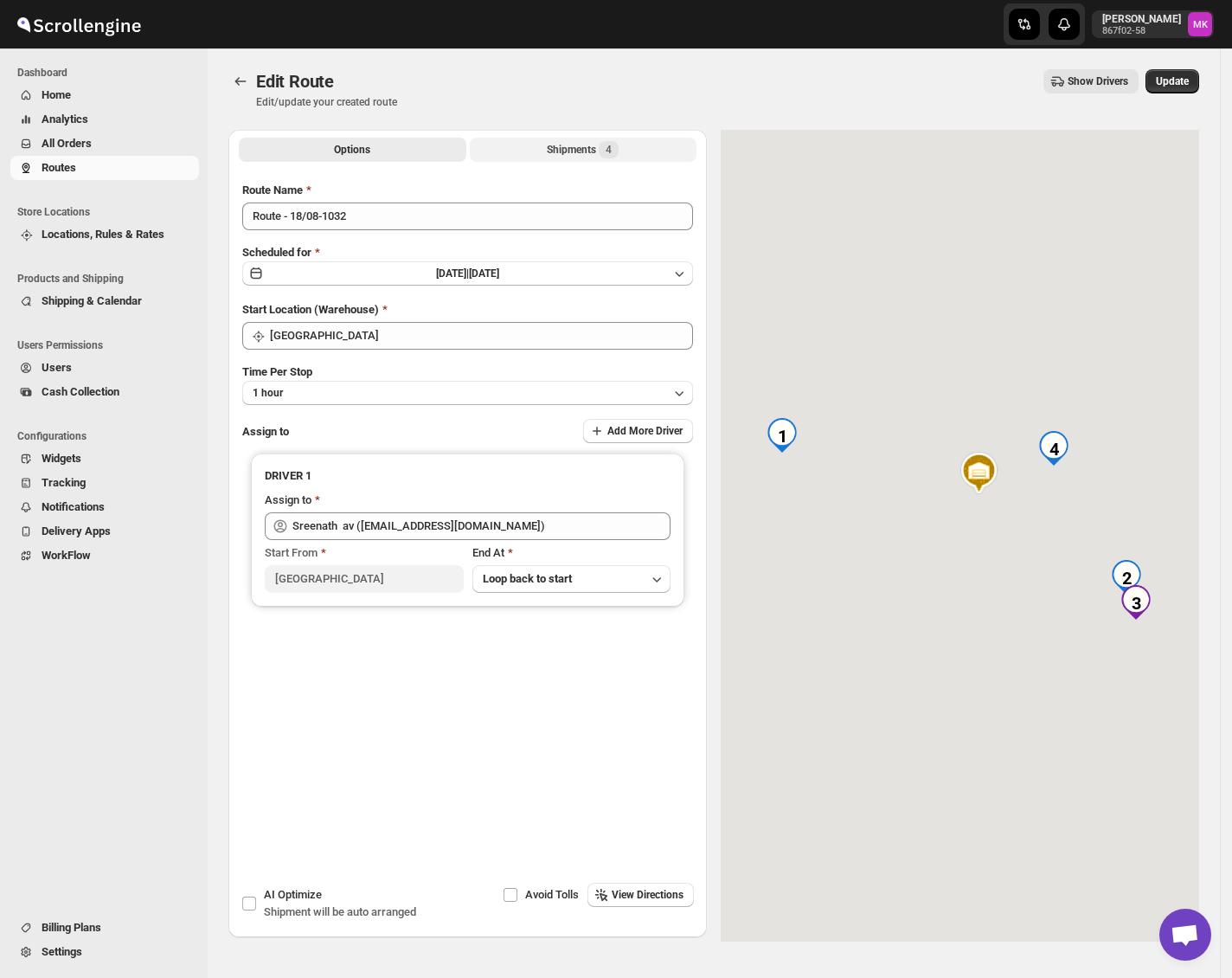
click at [614, 160] on button "Shipments 4" at bounding box center [584, 150] width 228 height 24
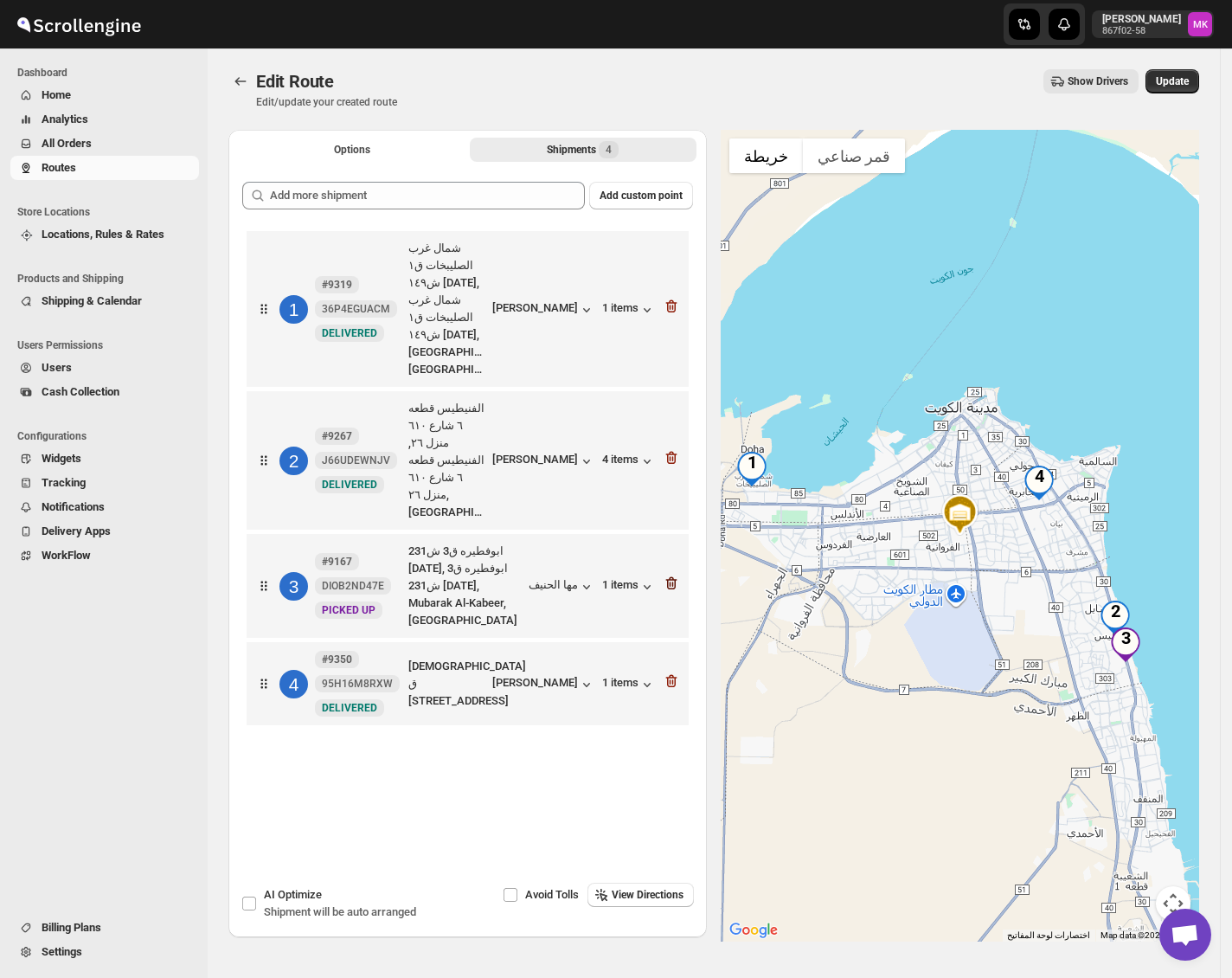
click at [677, 574] on icon "button" at bounding box center [672, 583] width 17 height 17
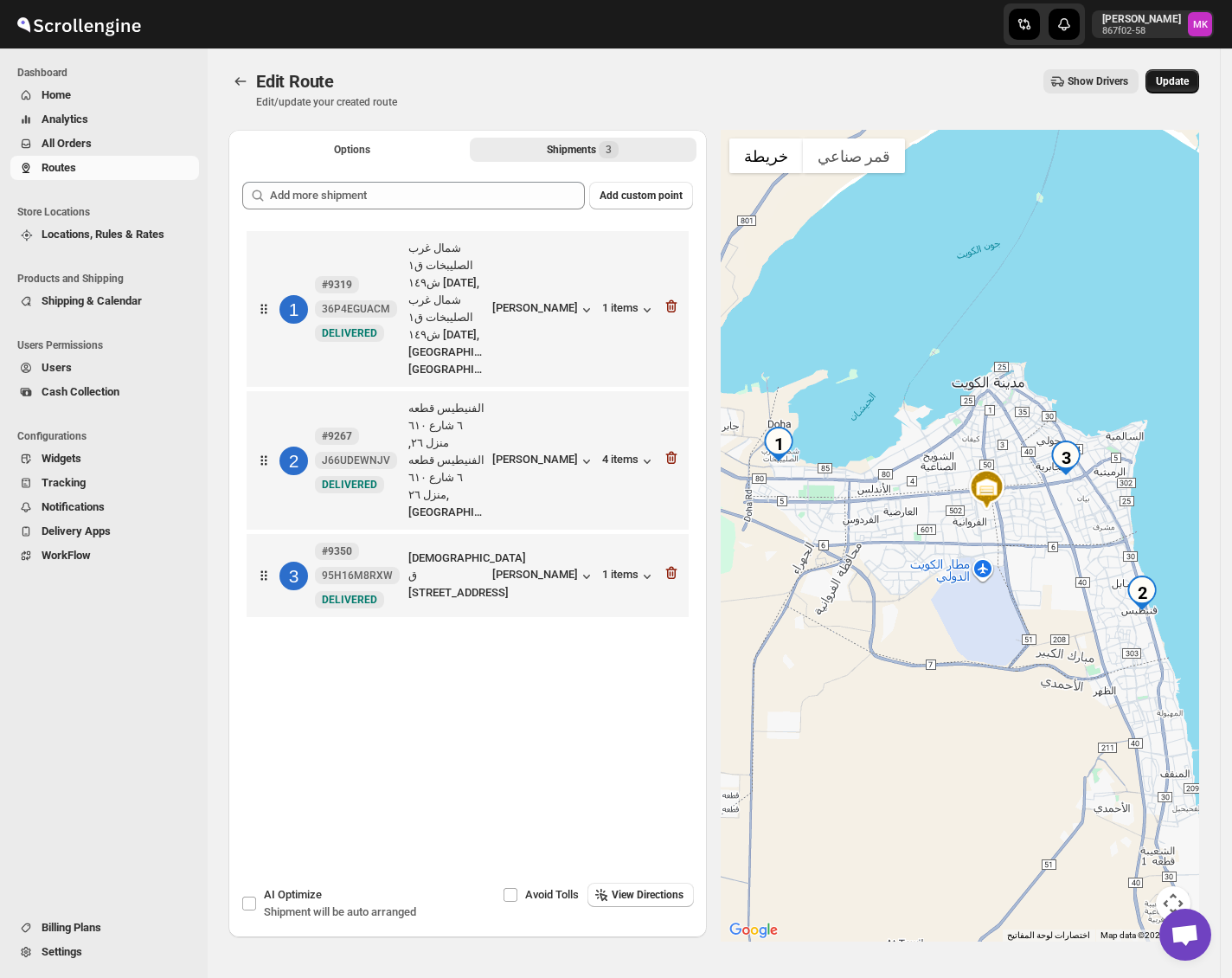
click at [1161, 84] on button "Update" at bounding box center [1172, 82] width 53 height 24
